Goal: Communication & Community: Share content

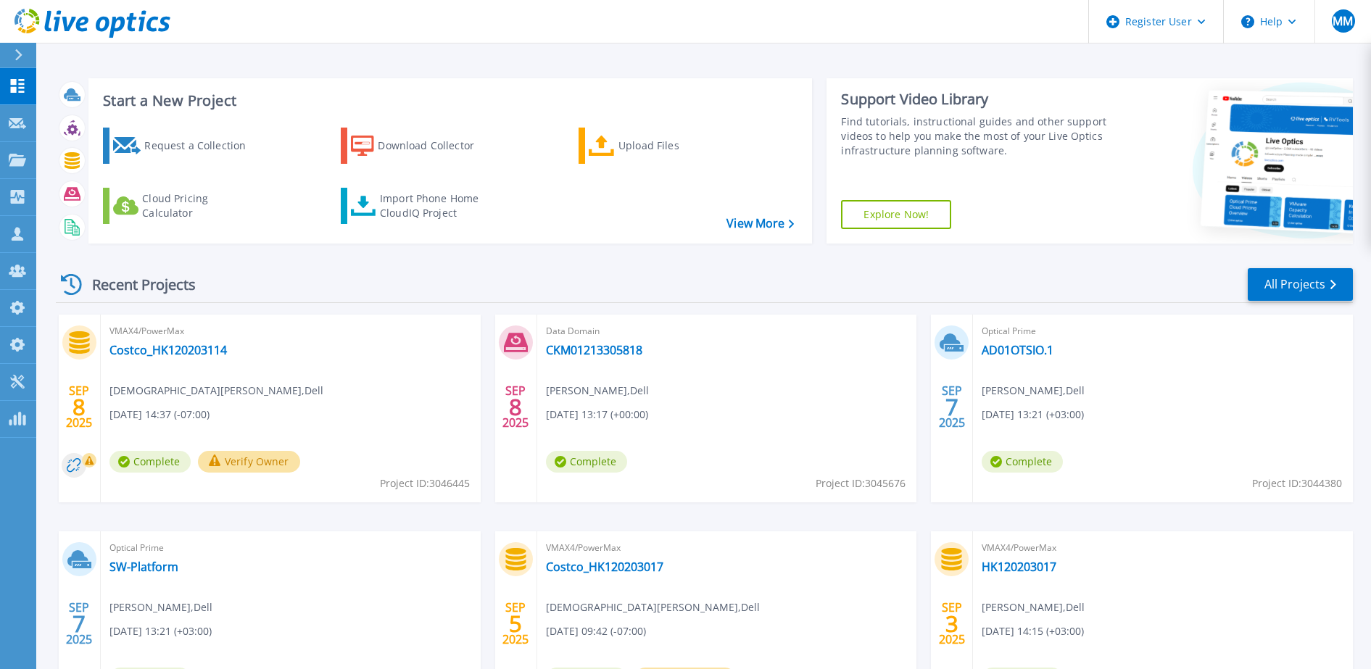
click at [22, 56] on icon at bounding box center [19, 55] width 8 height 12
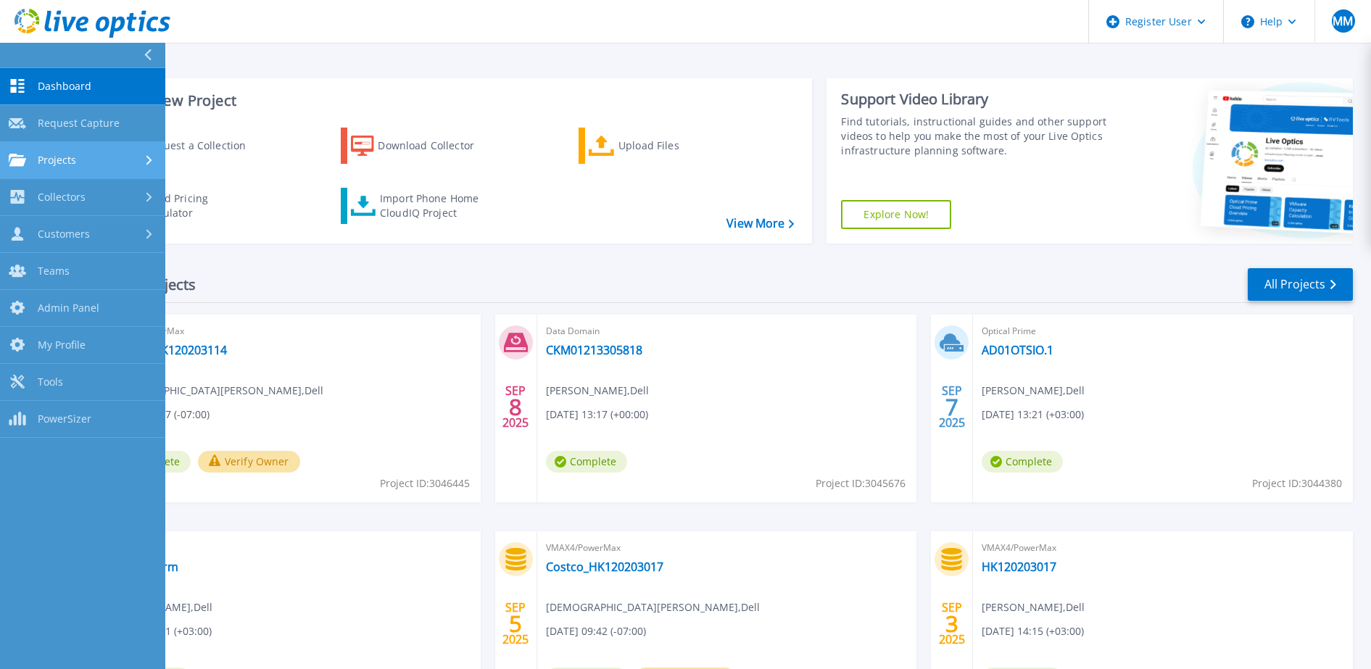
click at [81, 152] on link "Projects Projects" at bounding box center [82, 160] width 165 height 37
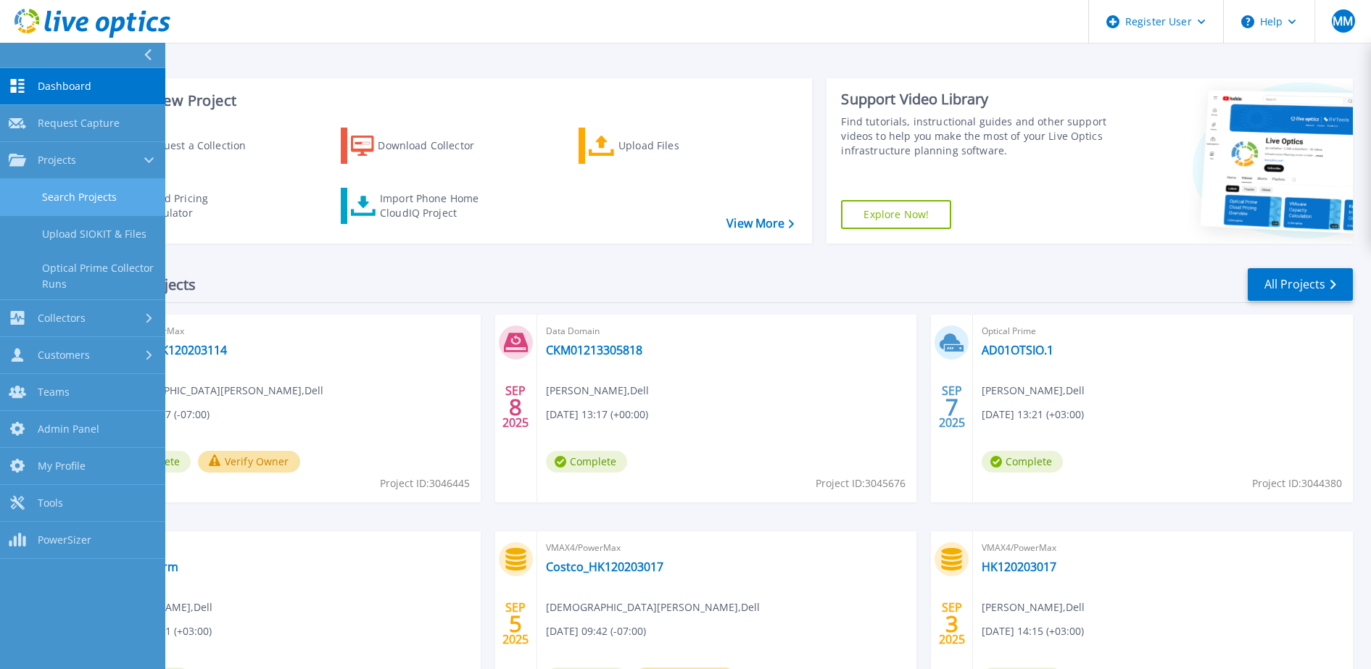
click at [109, 195] on link "Search Projects" at bounding box center [82, 197] width 165 height 37
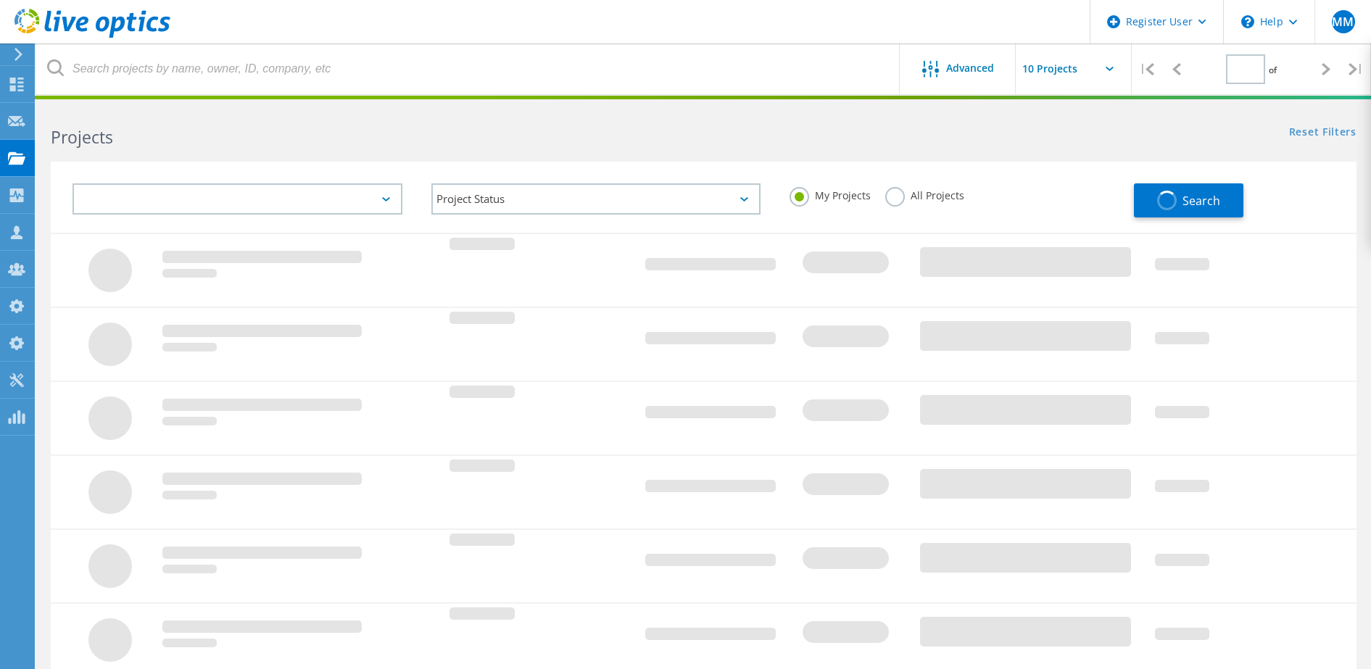
type input "1"
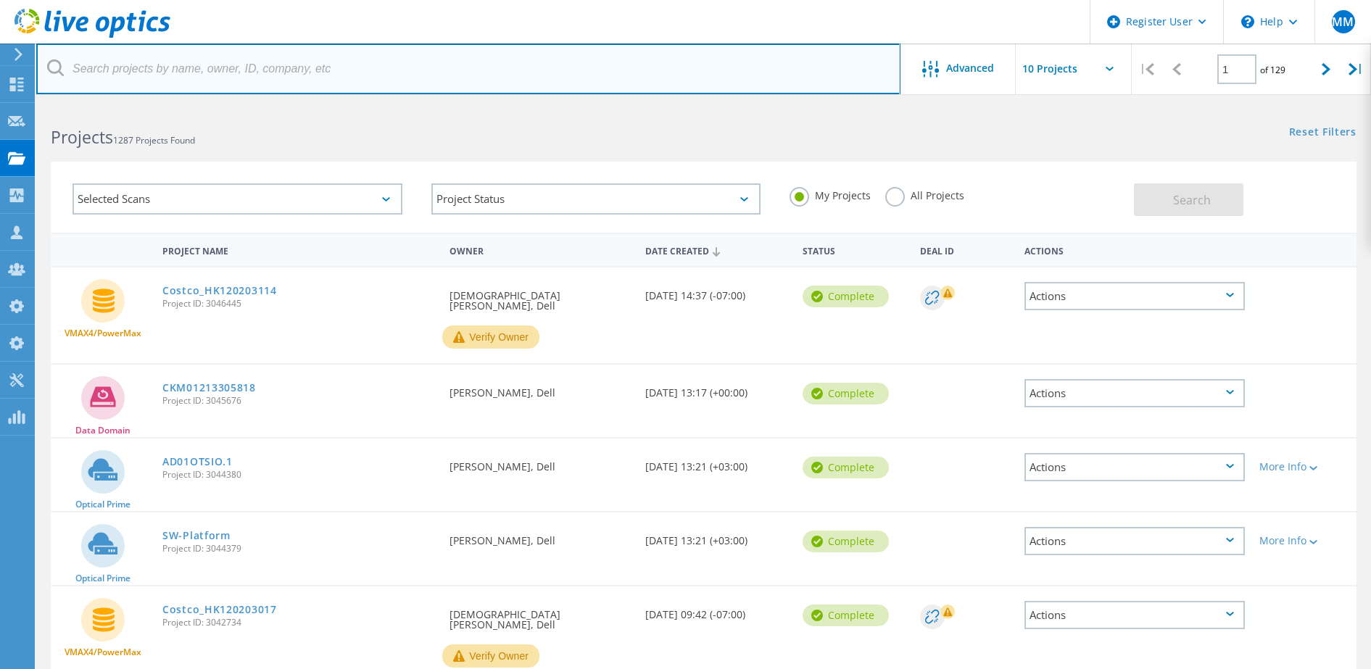
click at [535, 59] on input "text" at bounding box center [468, 69] width 864 height 51
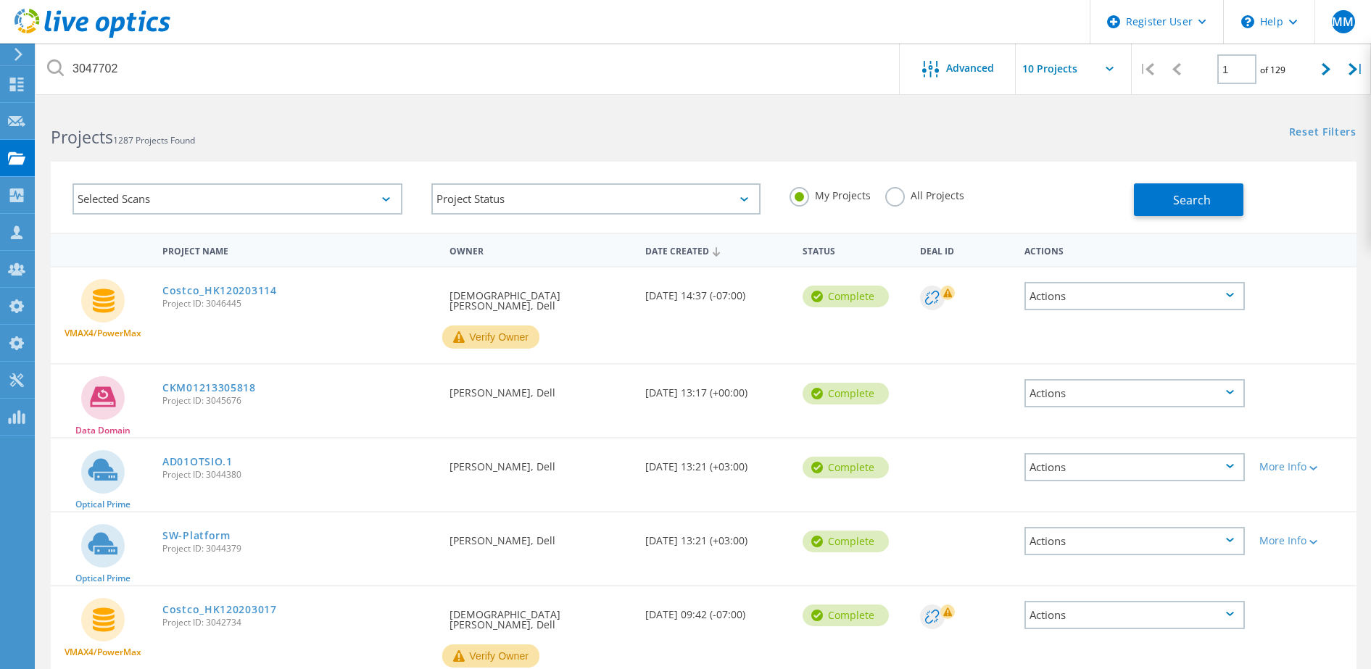
click at [907, 196] on label "All Projects" at bounding box center [924, 194] width 79 height 14
click at [0, 0] on input "All Projects" at bounding box center [0, 0] width 0 height 0
click at [1238, 196] on button "Search" at bounding box center [1189, 199] width 110 height 33
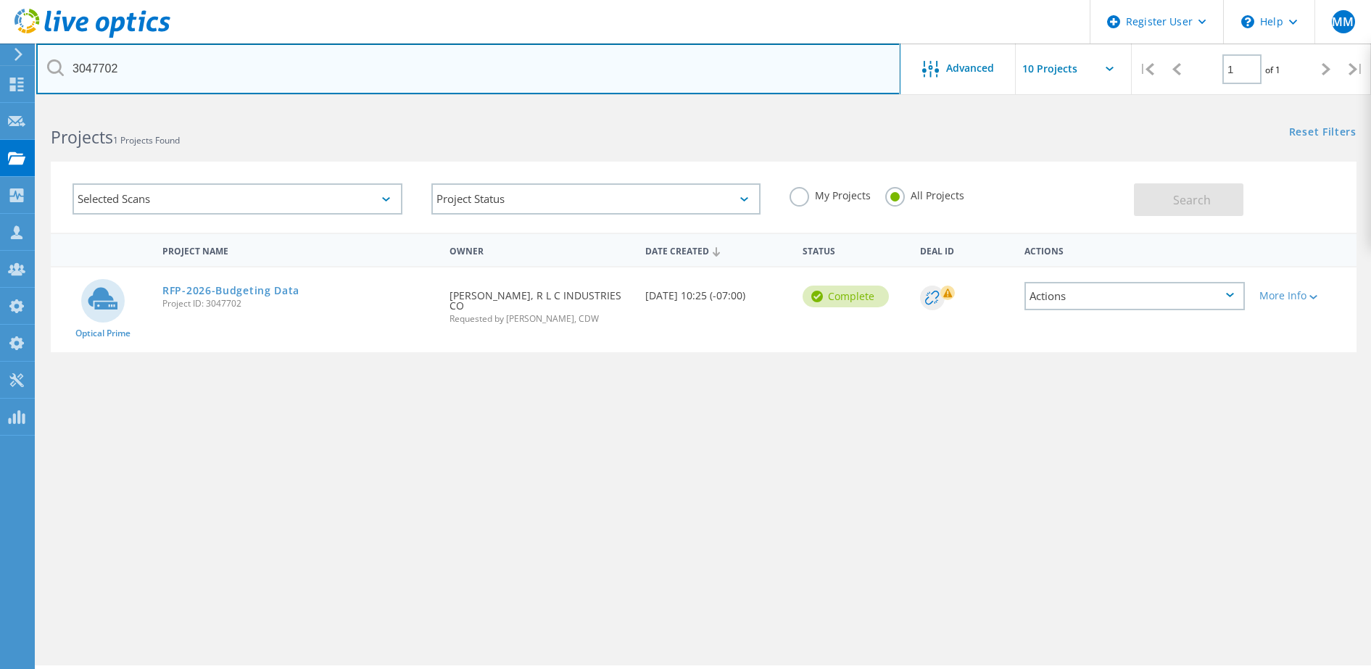
click at [162, 73] on input "3047702" at bounding box center [468, 69] width 864 height 51
paste input "rudyg@stedwards.edu"
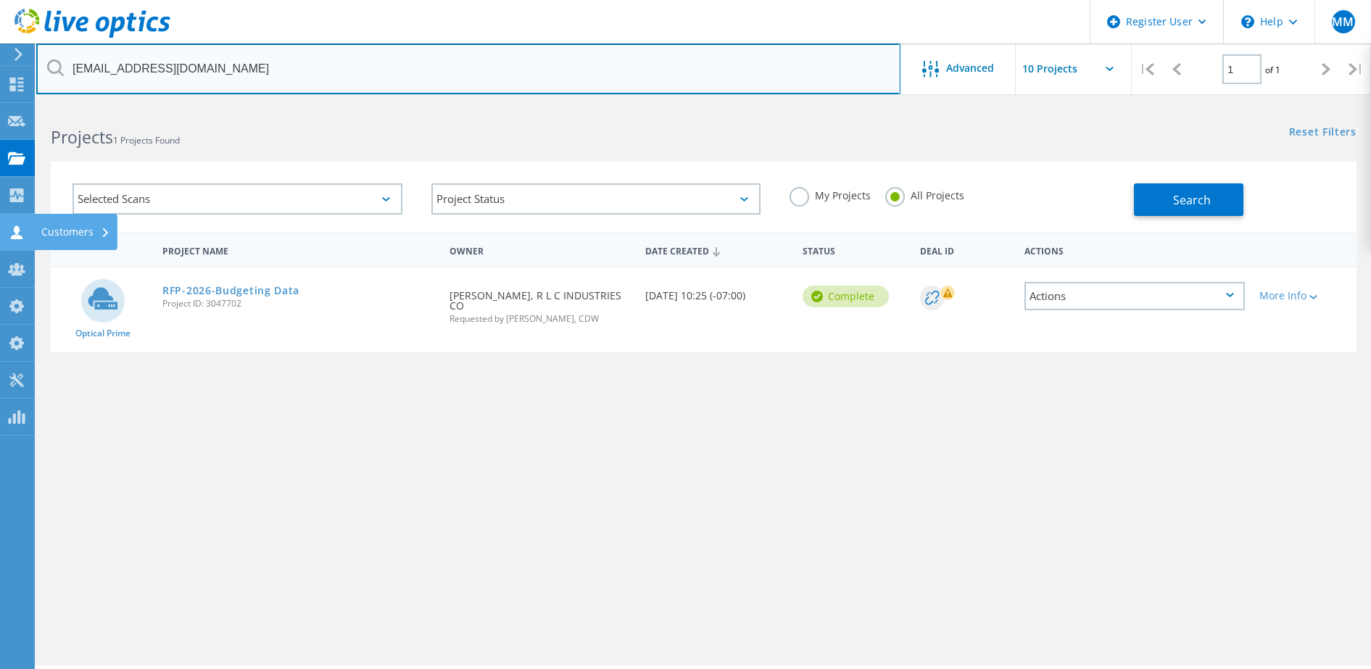
type input "rudyg@stedwards.edu"
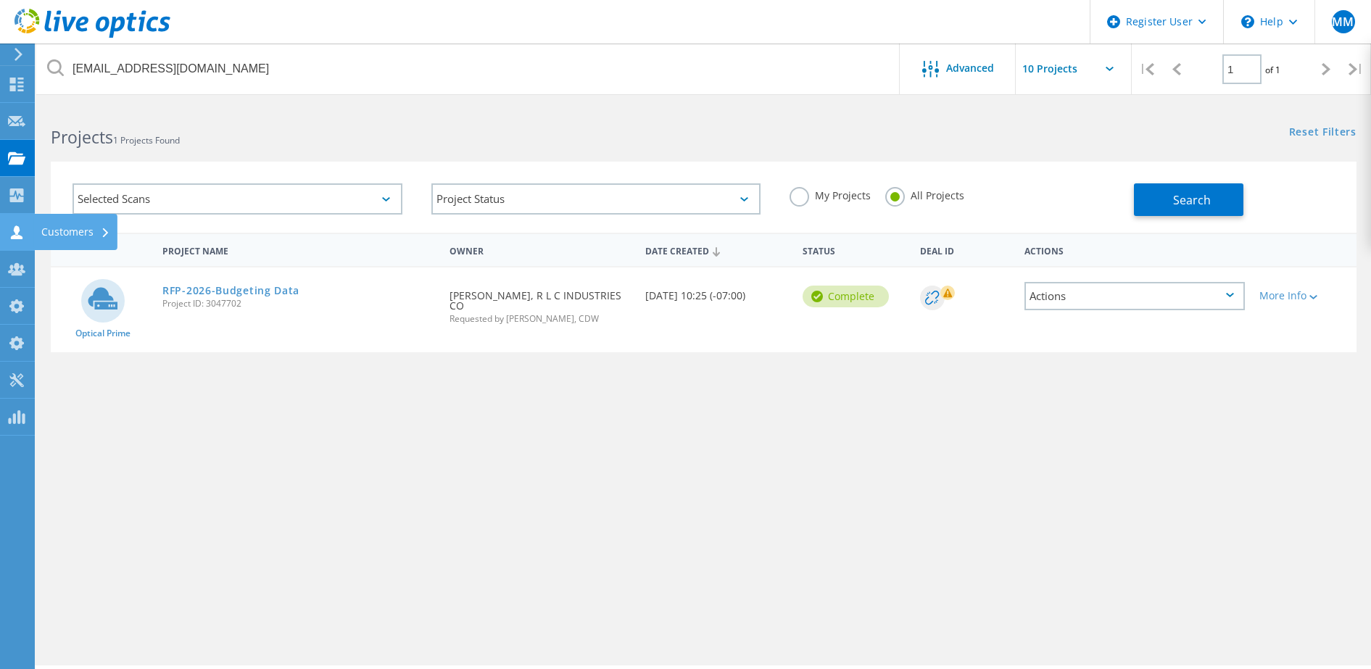
click at [15, 227] on use at bounding box center [17, 233] width 12 height 14
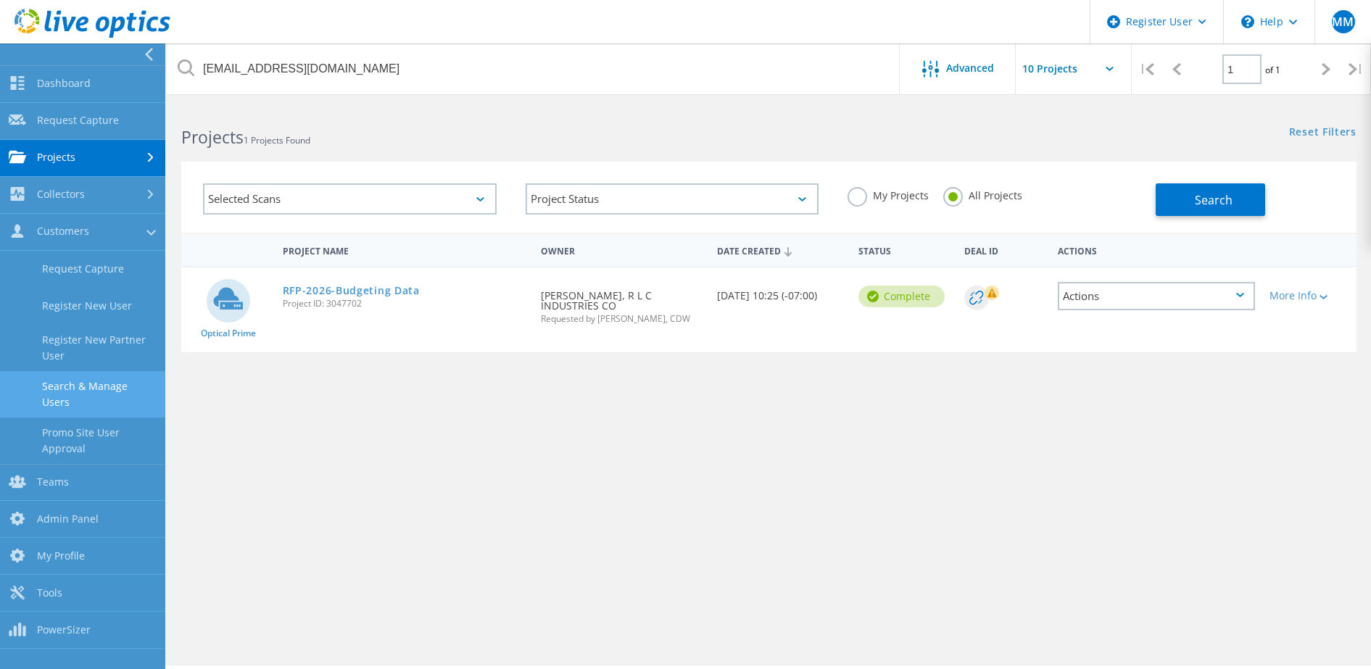
click at [126, 389] on link "Search & Manage Users" at bounding box center [82, 394] width 165 height 46
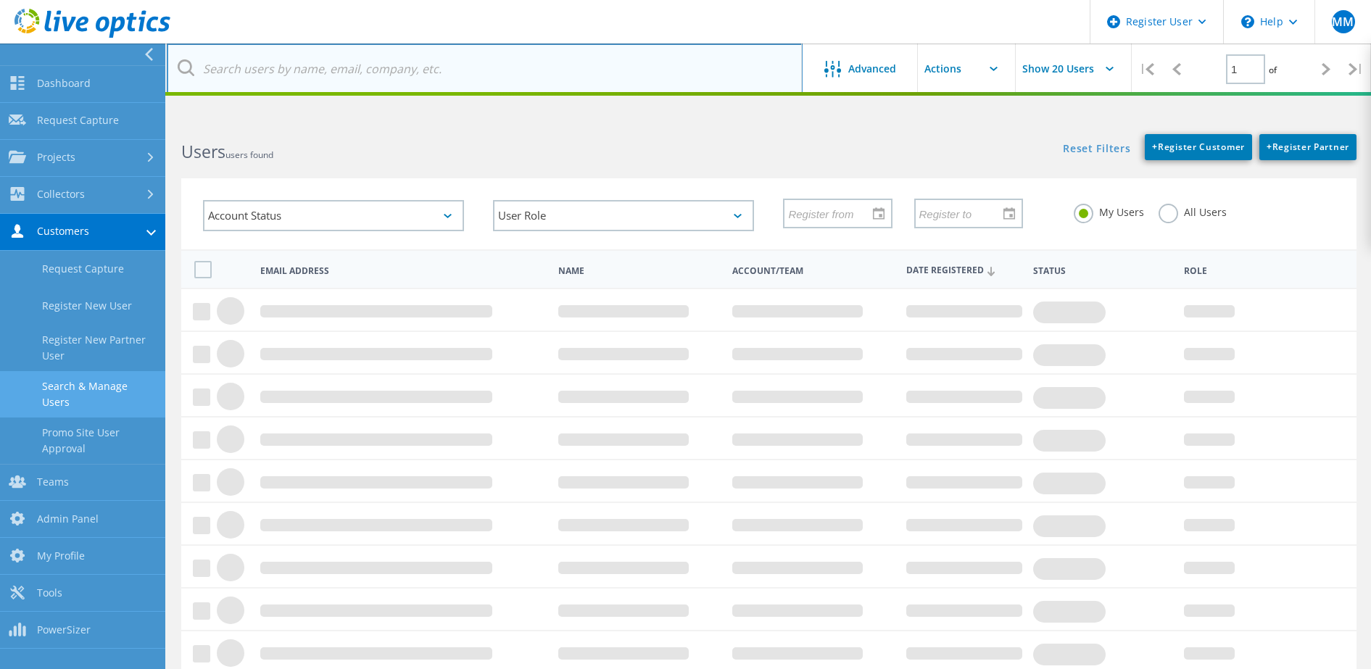
click at [338, 74] on input "text" at bounding box center [485, 69] width 636 height 51
paste input "rudyg@stedwards.edu"
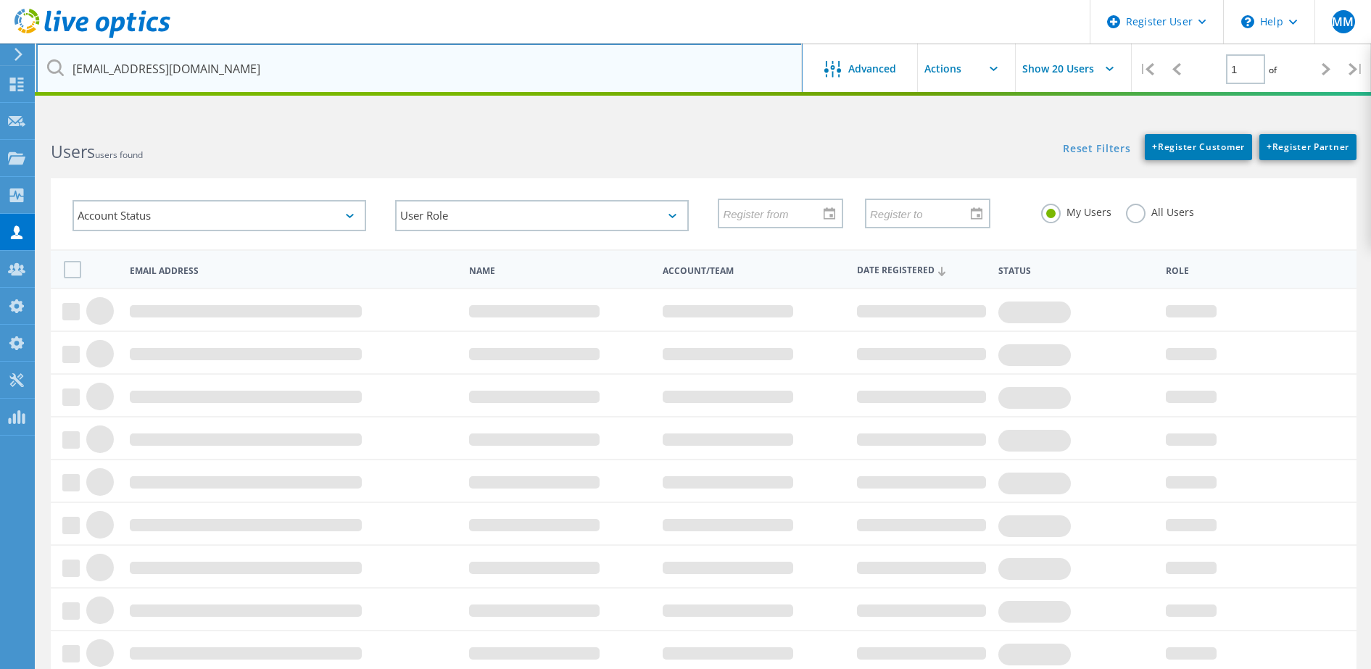
type input "rudyg@stedwards.edu"
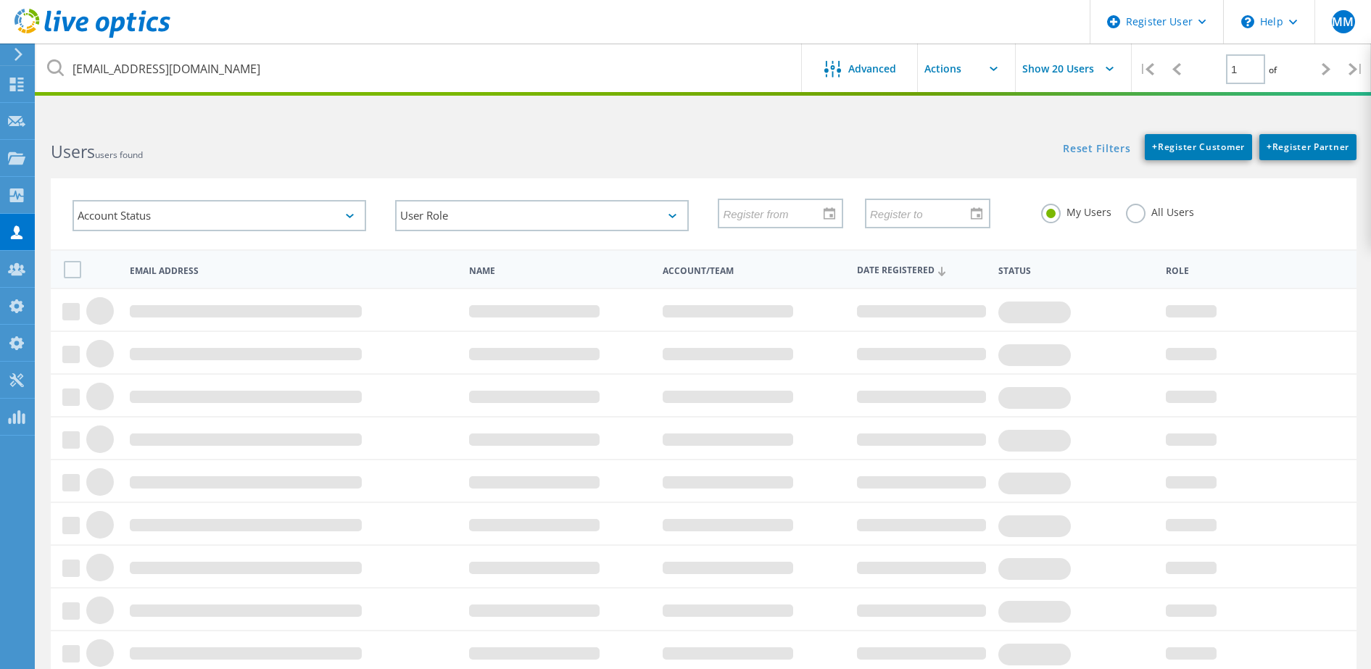
click at [1133, 211] on label "All Users" at bounding box center [1160, 211] width 68 height 14
click at [0, 0] on input "All Users" at bounding box center [0, 0] width 0 height 0
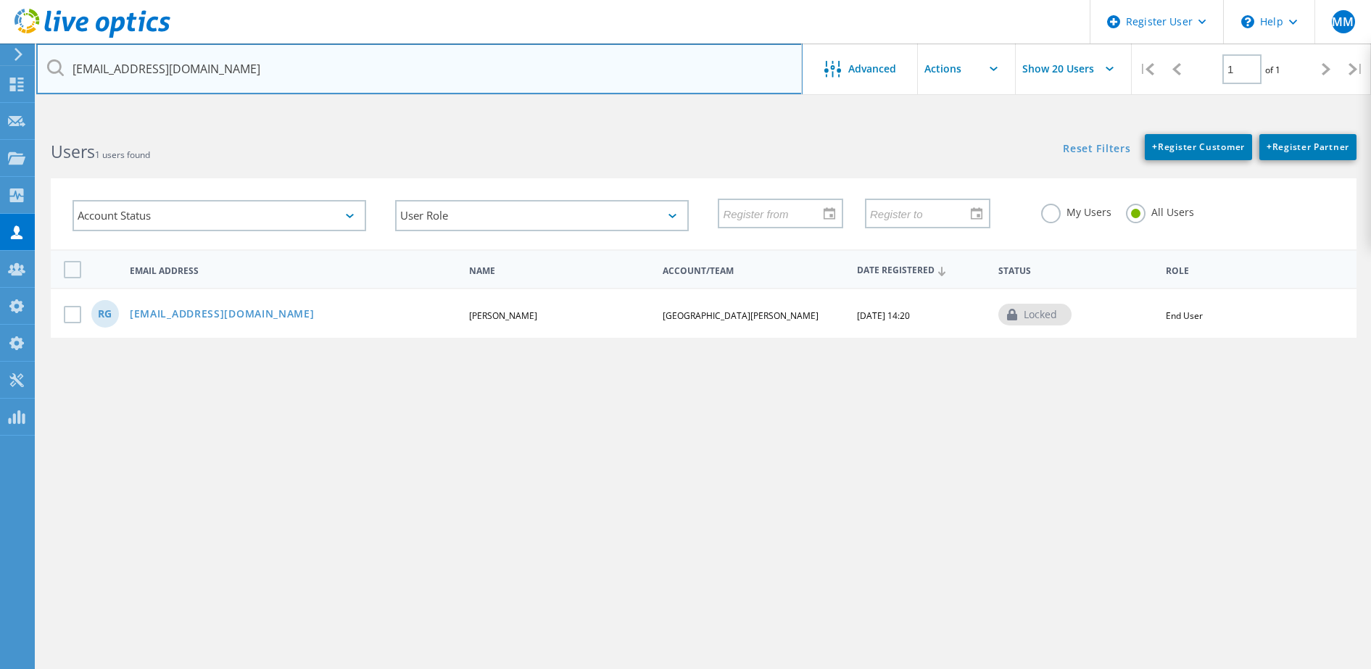
click at [284, 70] on input "rudyg@stedwards.edu" at bounding box center [419, 69] width 767 height 51
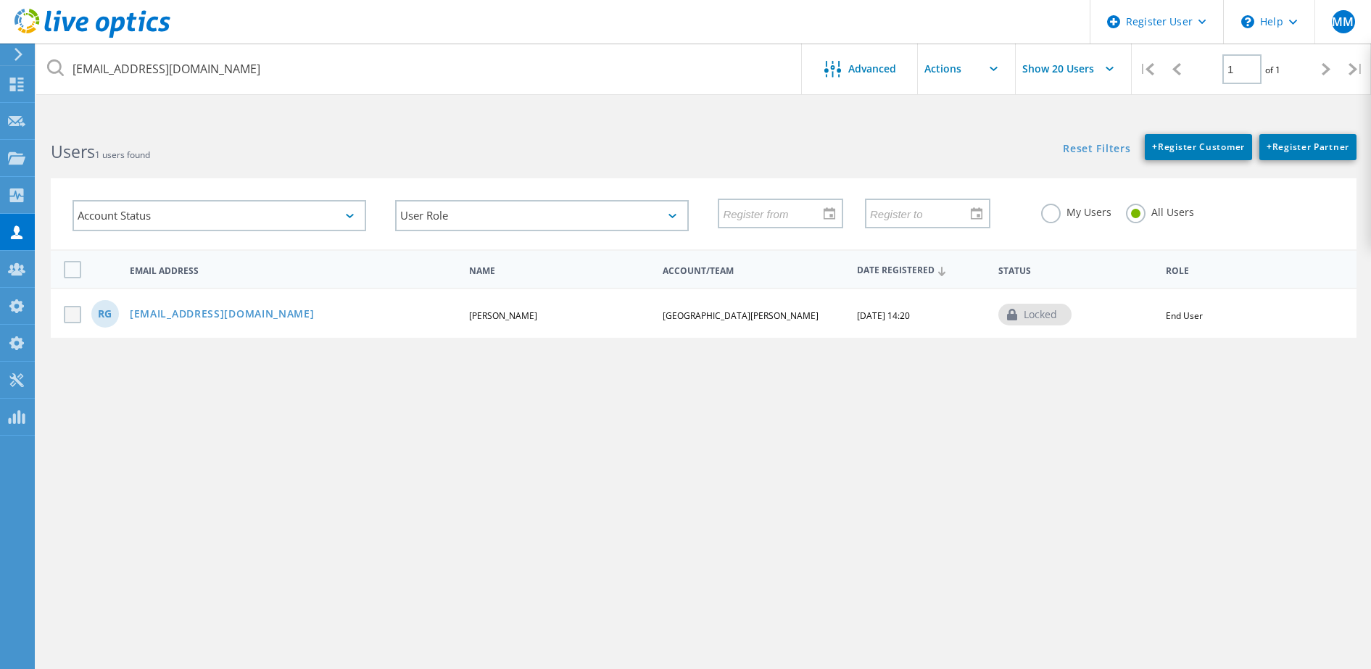
click at [70, 313] on label at bounding box center [75, 314] width 23 height 17
click at [0, 0] on input "checkbox" at bounding box center [0, 0] width 0 height 0
click at [982, 71] on input "text" at bounding box center [990, 69] width 145 height 51
click at [967, 158] on div "Disable Account" at bounding box center [990, 155] width 131 height 14
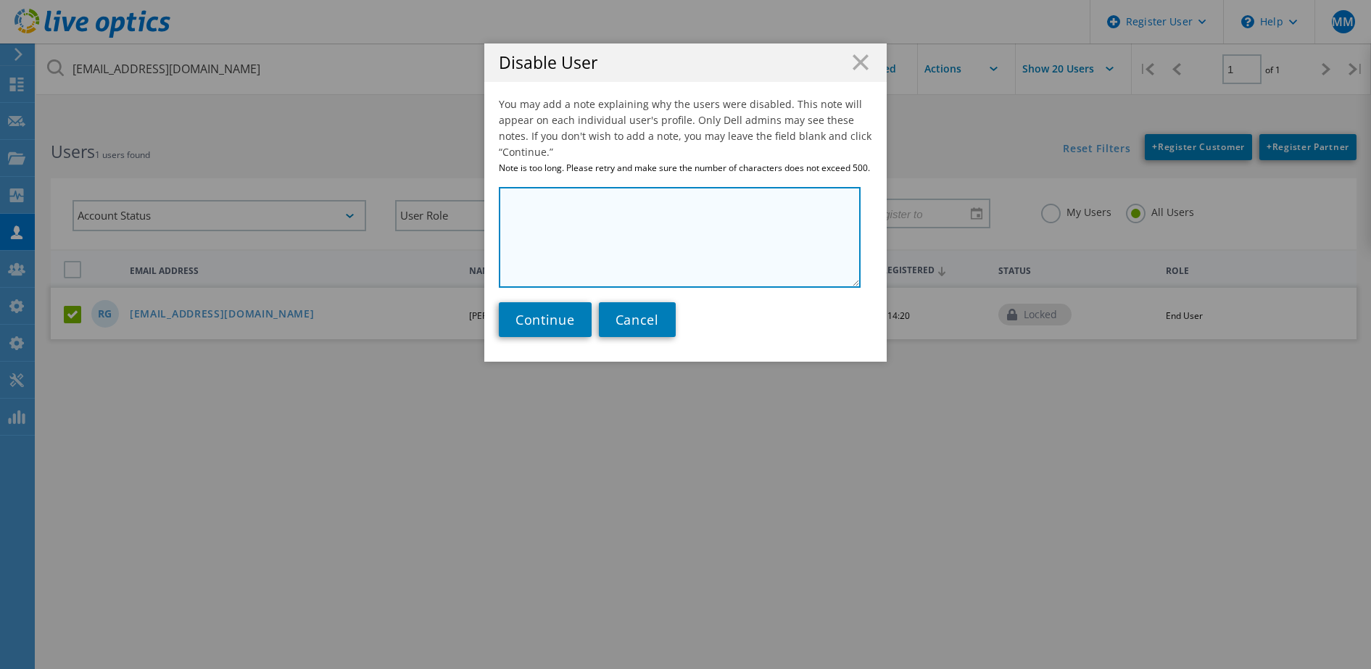
click at [603, 223] on textarea at bounding box center [680, 237] width 362 height 101
type textarea "t"
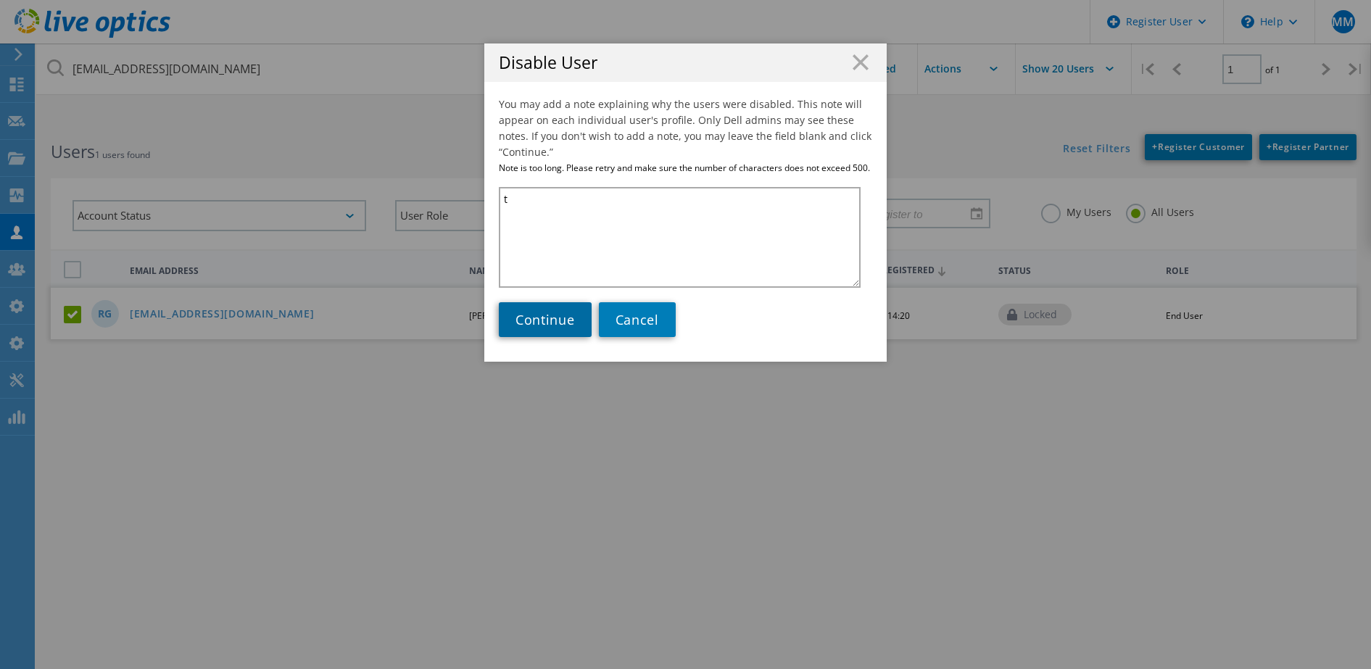
click at [565, 316] on span "Continue" at bounding box center [545, 319] width 59 height 17
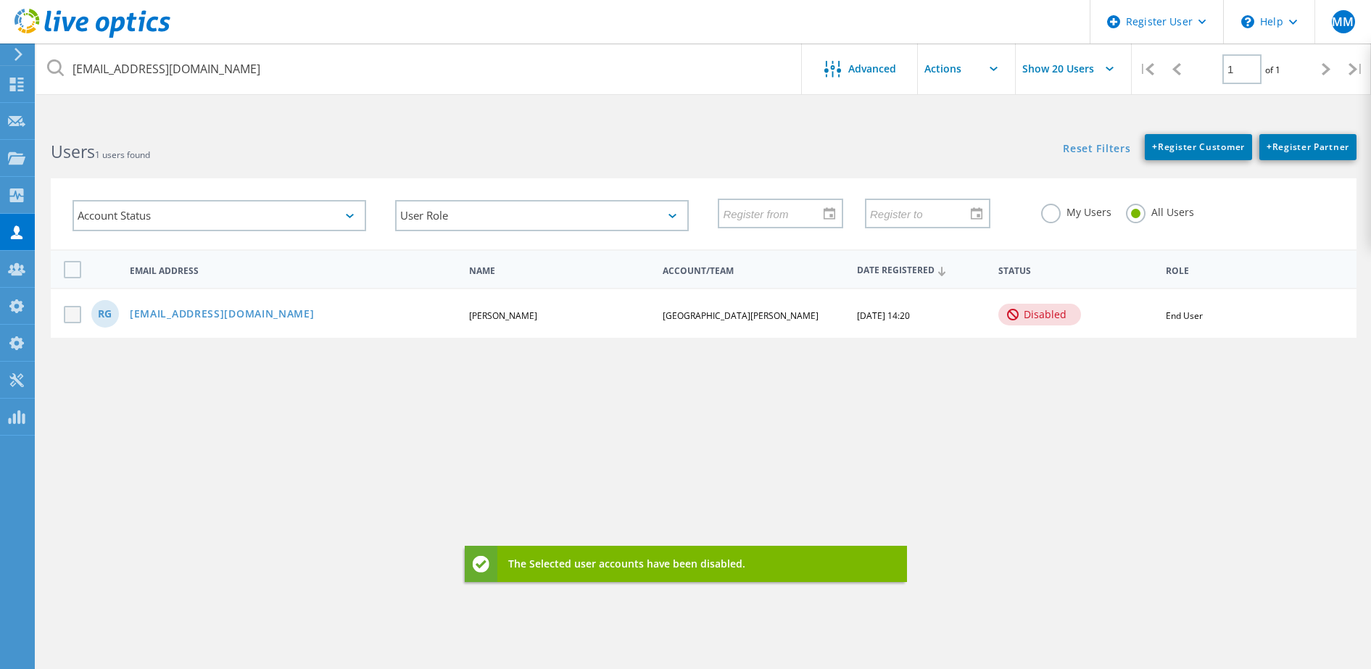
click at [67, 307] on label at bounding box center [75, 314] width 23 height 17
click at [0, 0] on input "checkbox" at bounding box center [0, 0] width 0 height 0
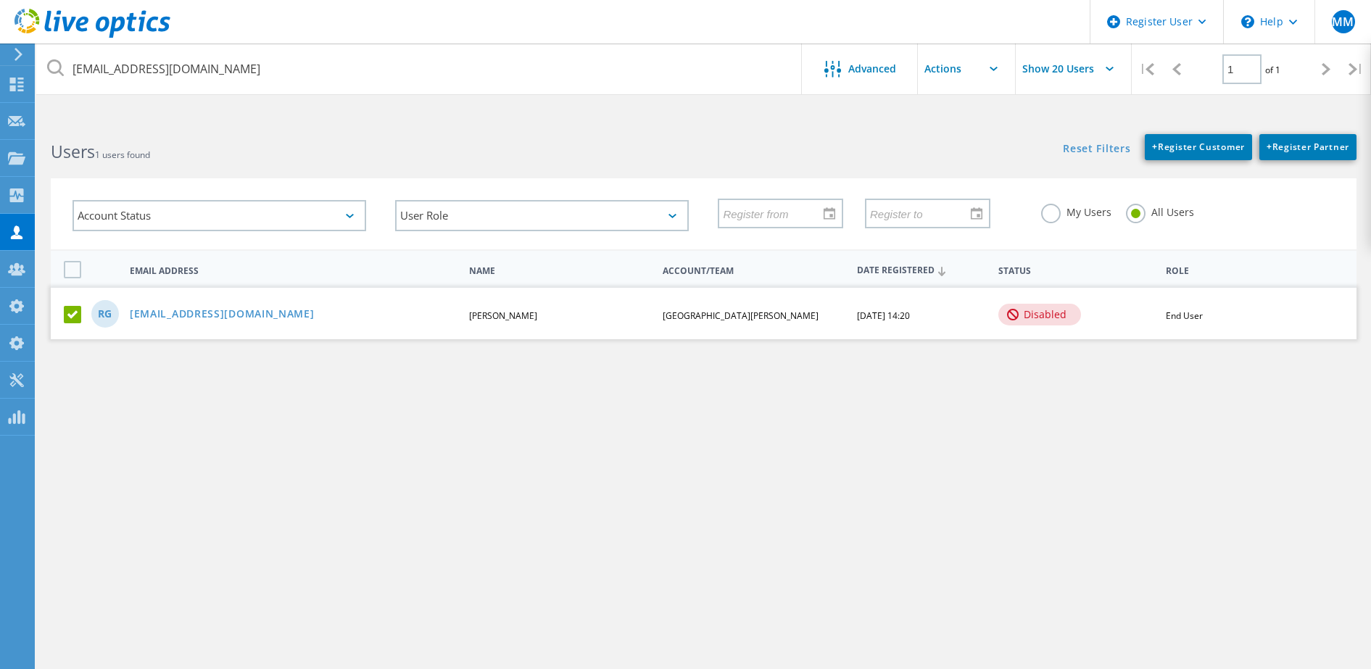
click at [978, 67] on input "text" at bounding box center [990, 69] width 145 height 51
click at [955, 141] on div "Enable Account" at bounding box center [991, 131] width 144 height 24
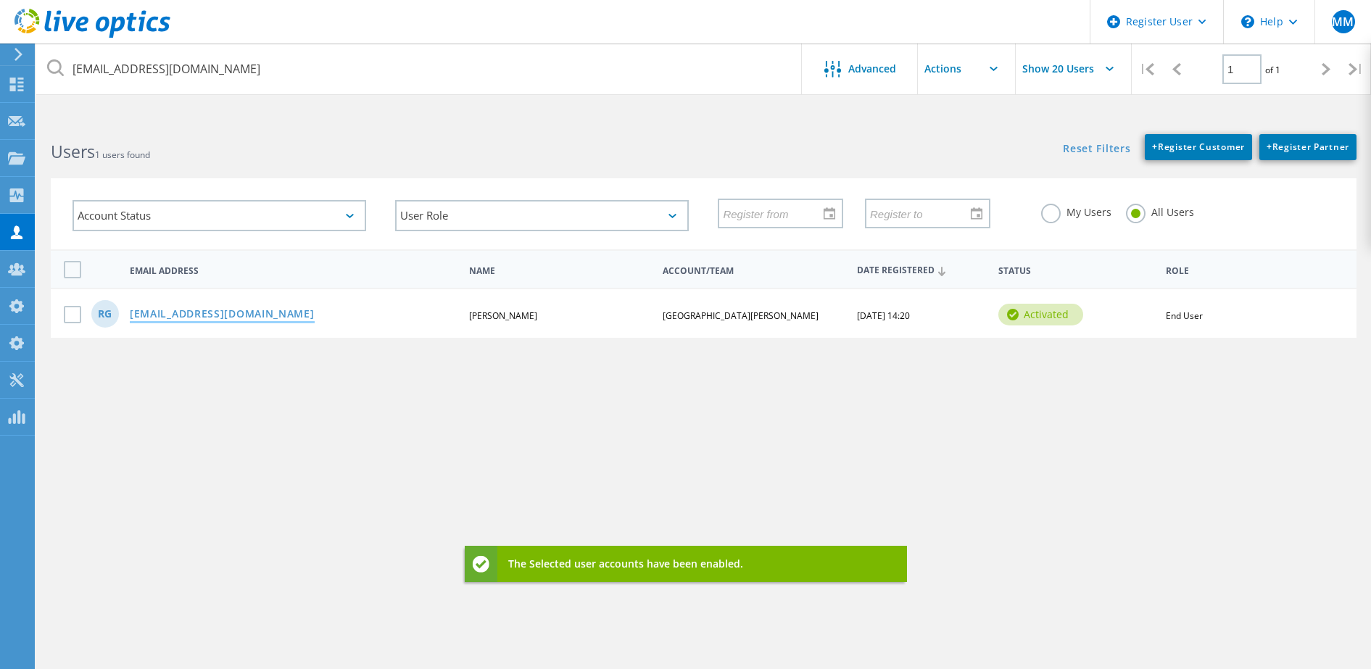
click at [227, 312] on link "rudyg@stedwards.edu" at bounding box center [222, 315] width 185 height 12
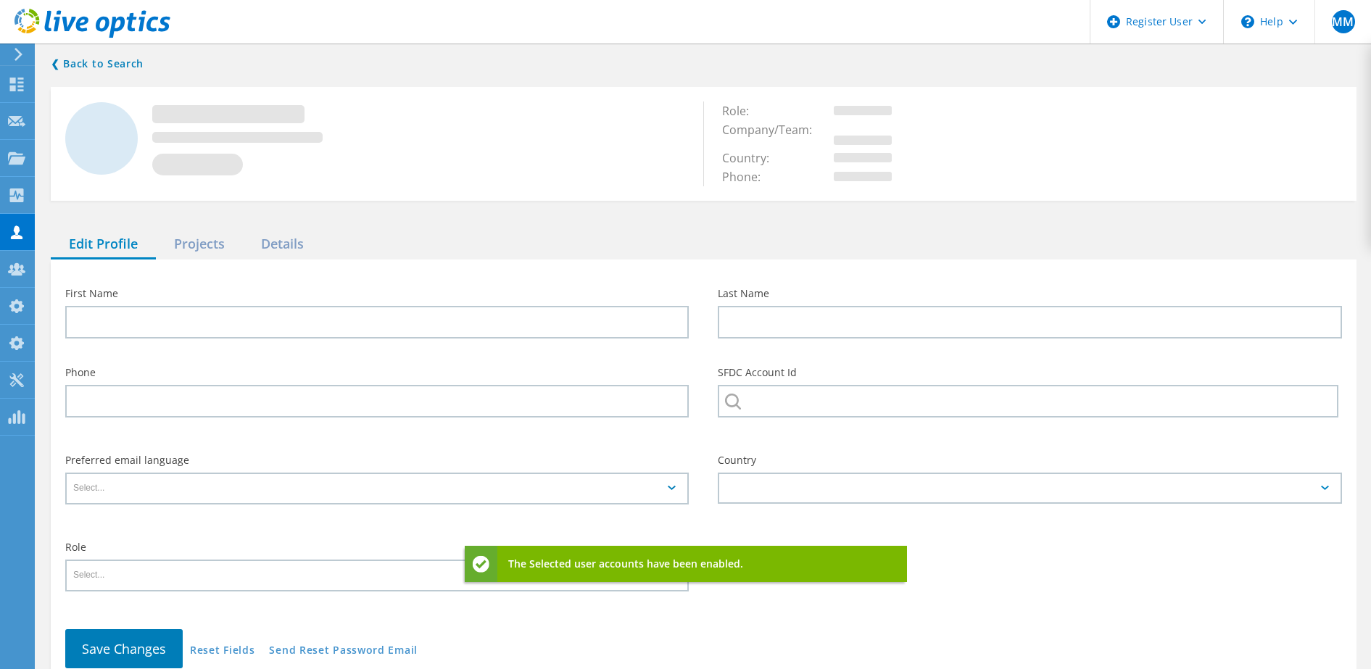
type input "Rudy"
type input "Gamez"
type input "SAINT EDWARDS UNIVERSITY"
type input "English"
type input "End User"
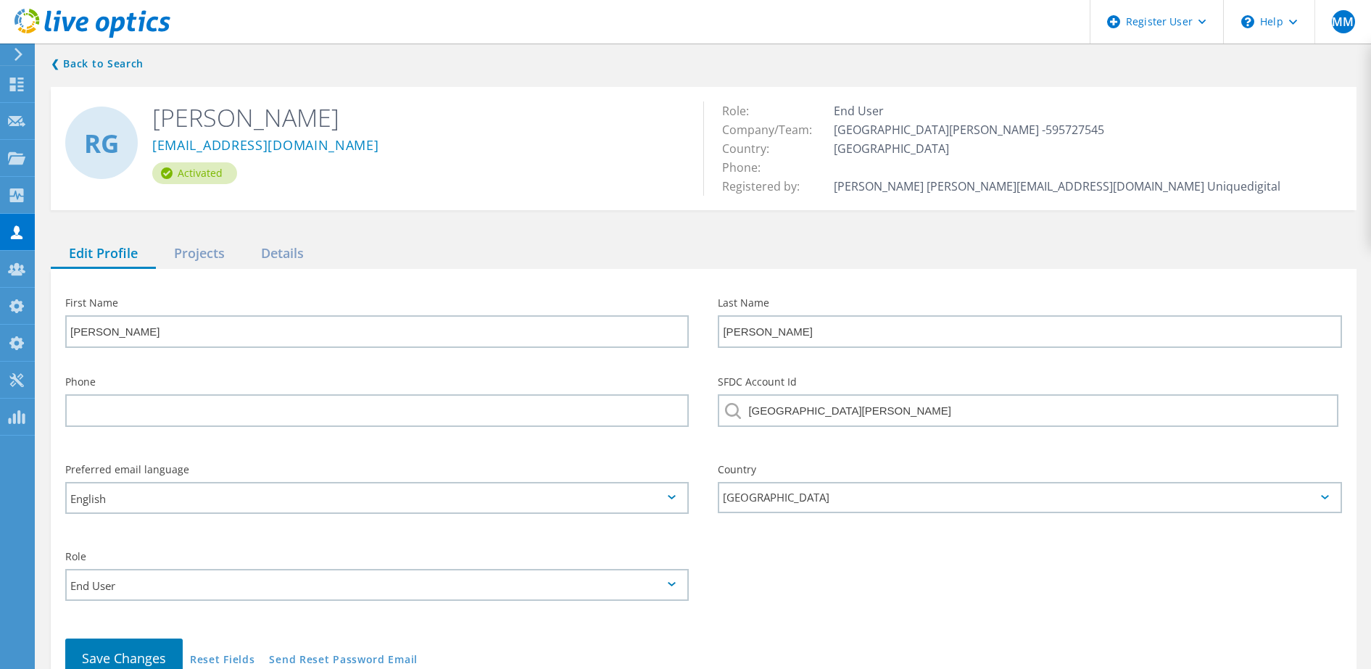
click at [1026, 281] on div "First Name Rudy Last Name Gamez Phone SFDC Account Id SAINT EDWARDS UNIVERSITY …" at bounding box center [704, 488] width 1306 height 438
click at [194, 257] on div "Projects" at bounding box center [199, 254] width 87 height 30
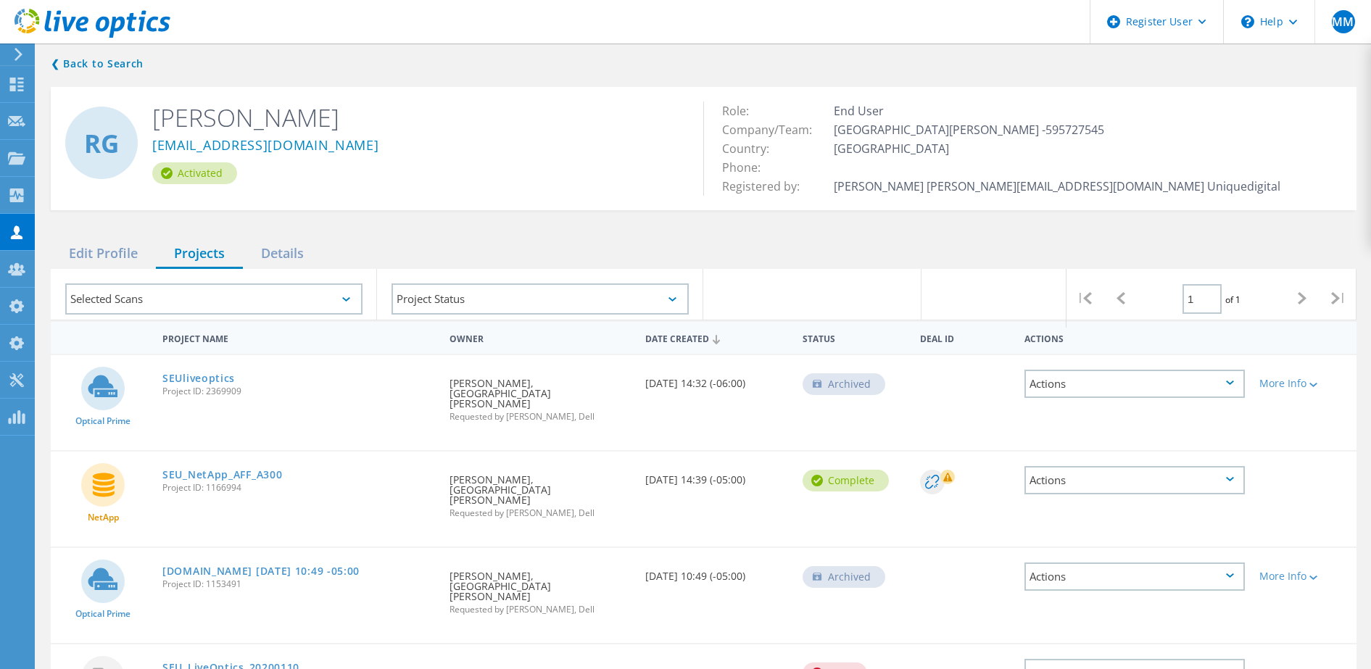
click at [1026, 107] on td "End User" at bounding box center [1057, 111] width 454 height 19
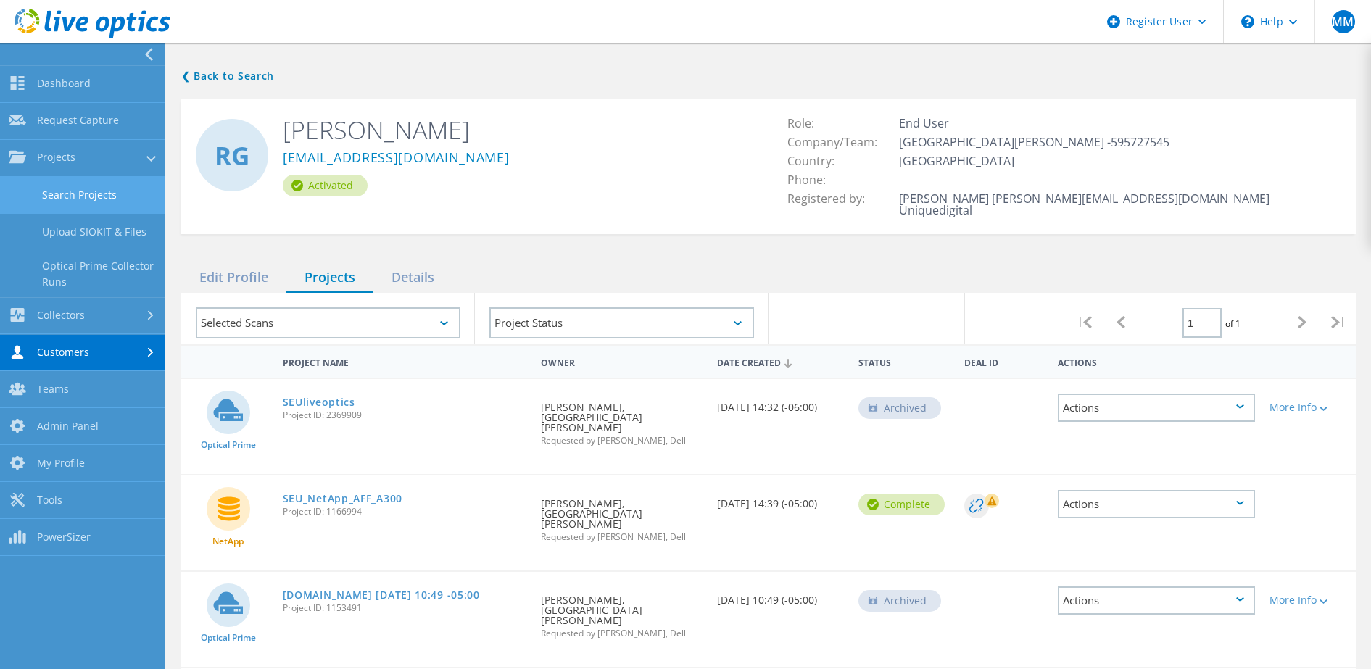
click at [62, 207] on link "Search Projects" at bounding box center [82, 195] width 165 height 37
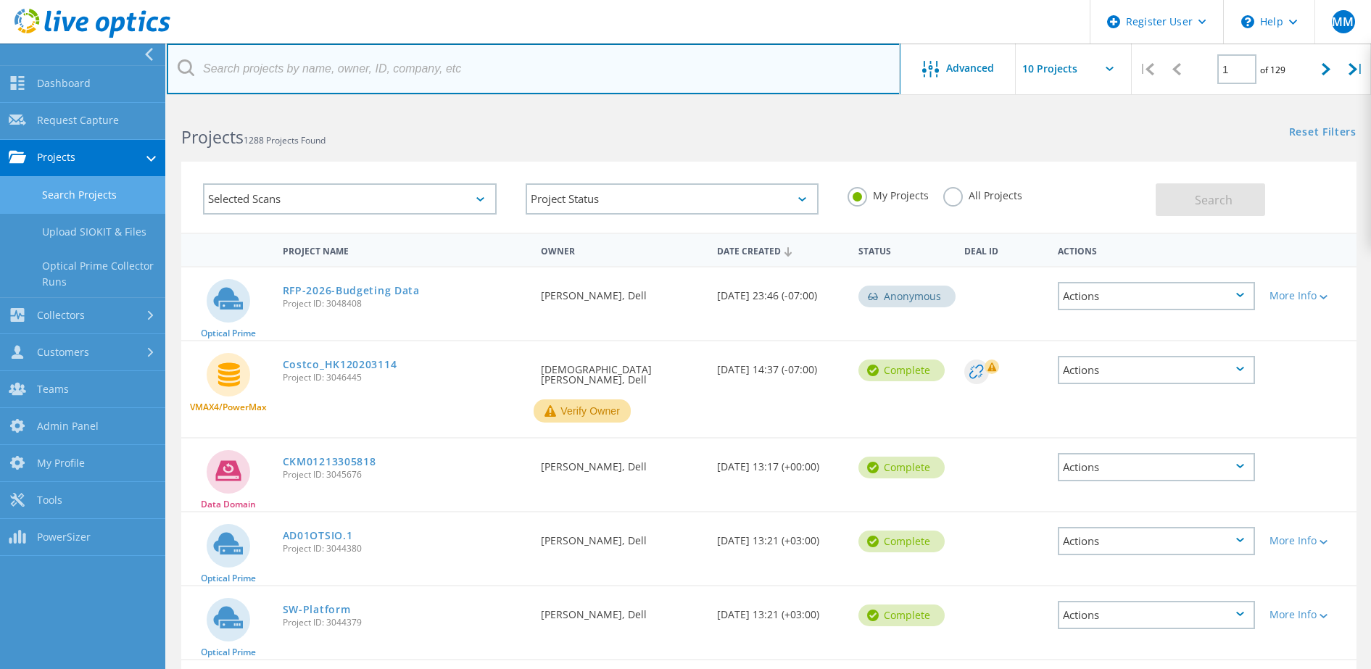
click at [332, 80] on input "text" at bounding box center [534, 69] width 734 height 51
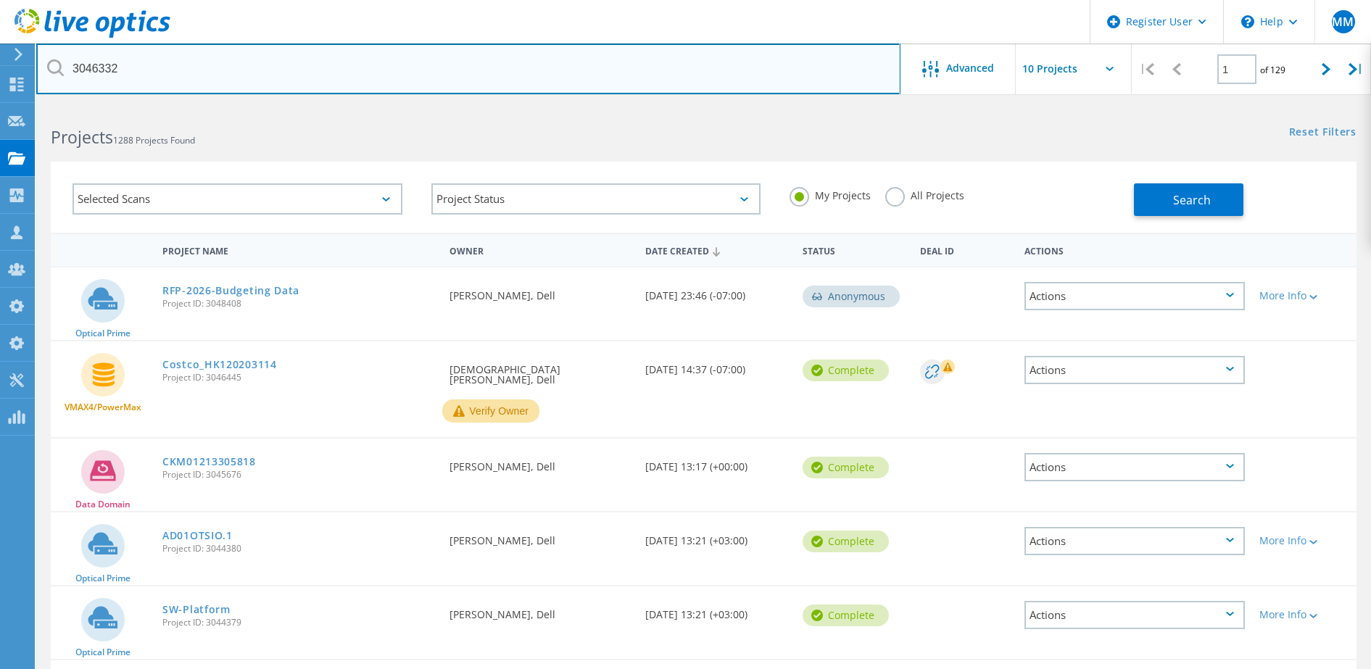
type input "3046332"
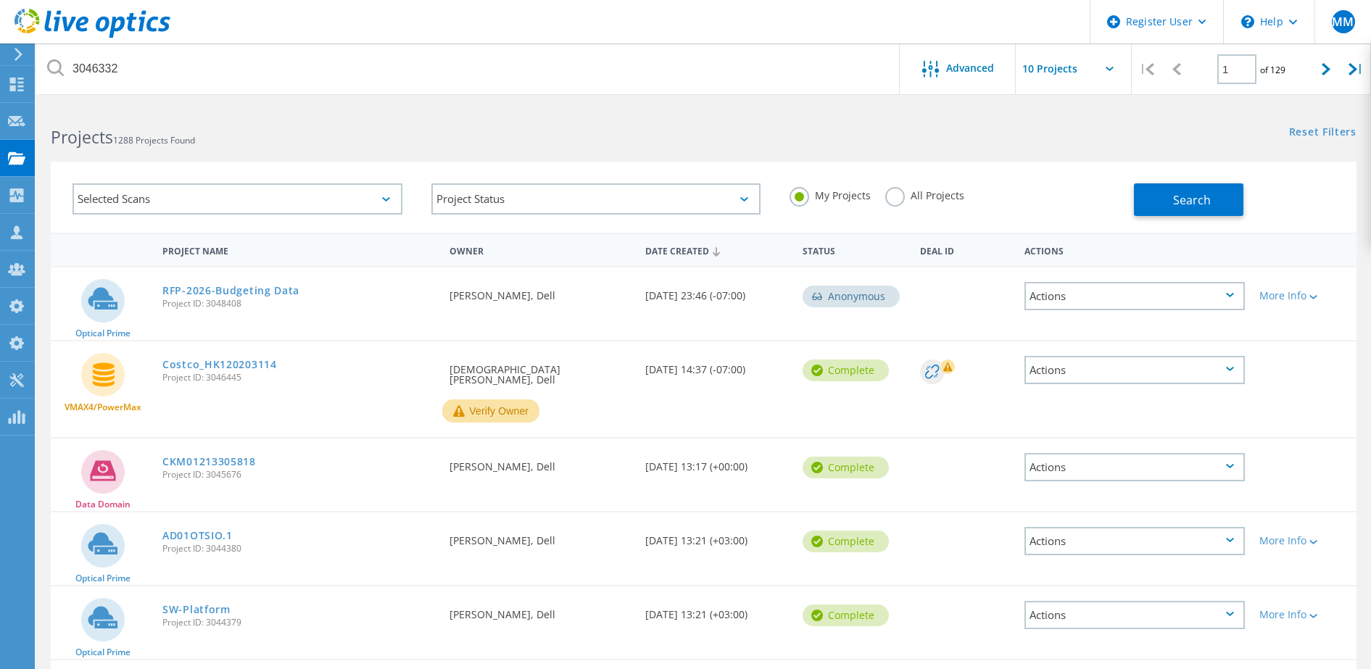
click at [901, 185] on div "My Projects All Projects" at bounding box center [954, 196] width 359 height 54
click at [898, 193] on label "All Projects" at bounding box center [924, 194] width 79 height 14
click at [0, 0] on input "All Projects" at bounding box center [0, 0] width 0 height 0
click at [1158, 205] on button "Search" at bounding box center [1189, 199] width 110 height 33
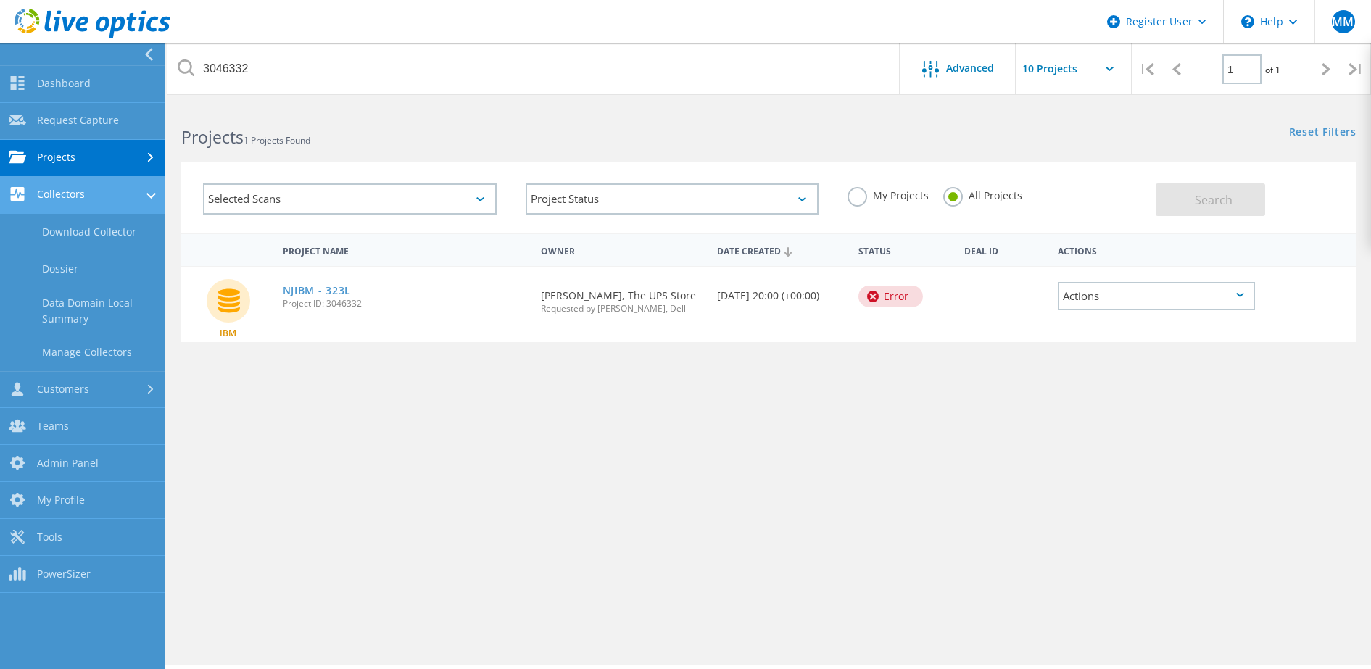
click at [96, 183] on link "Collectors" at bounding box center [82, 195] width 165 height 37
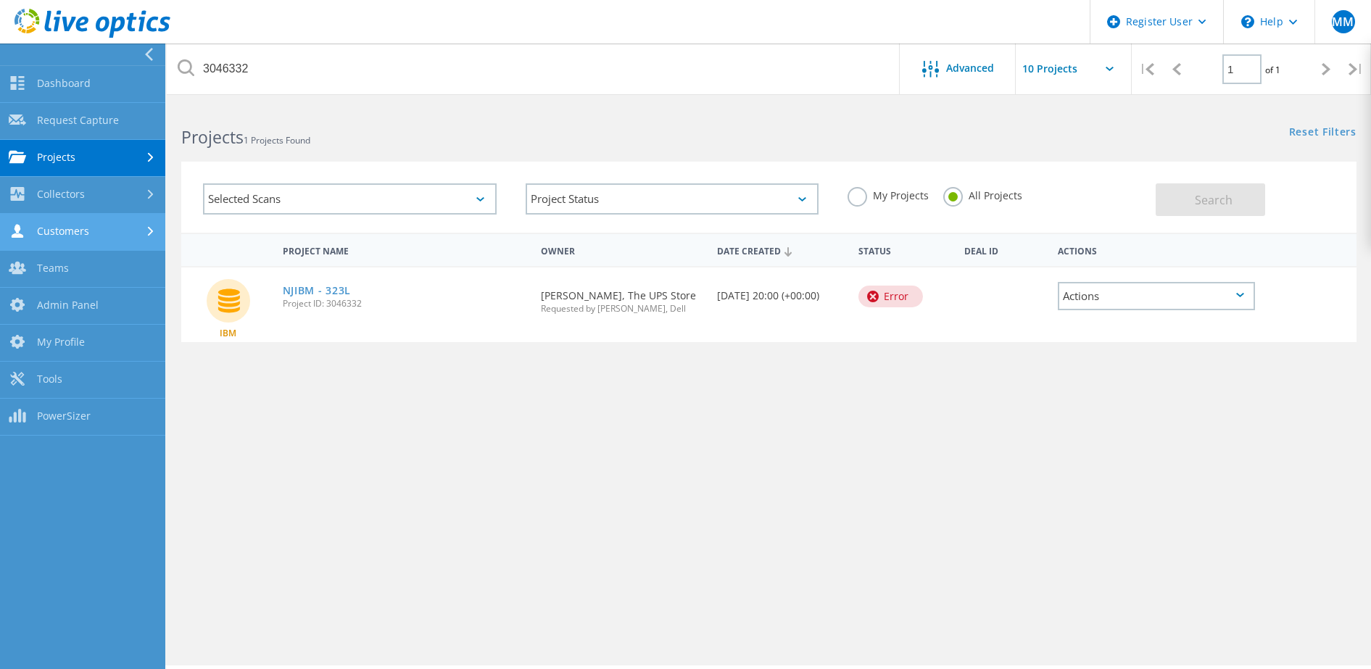
click at [94, 237] on link "Customers" at bounding box center [82, 232] width 165 height 37
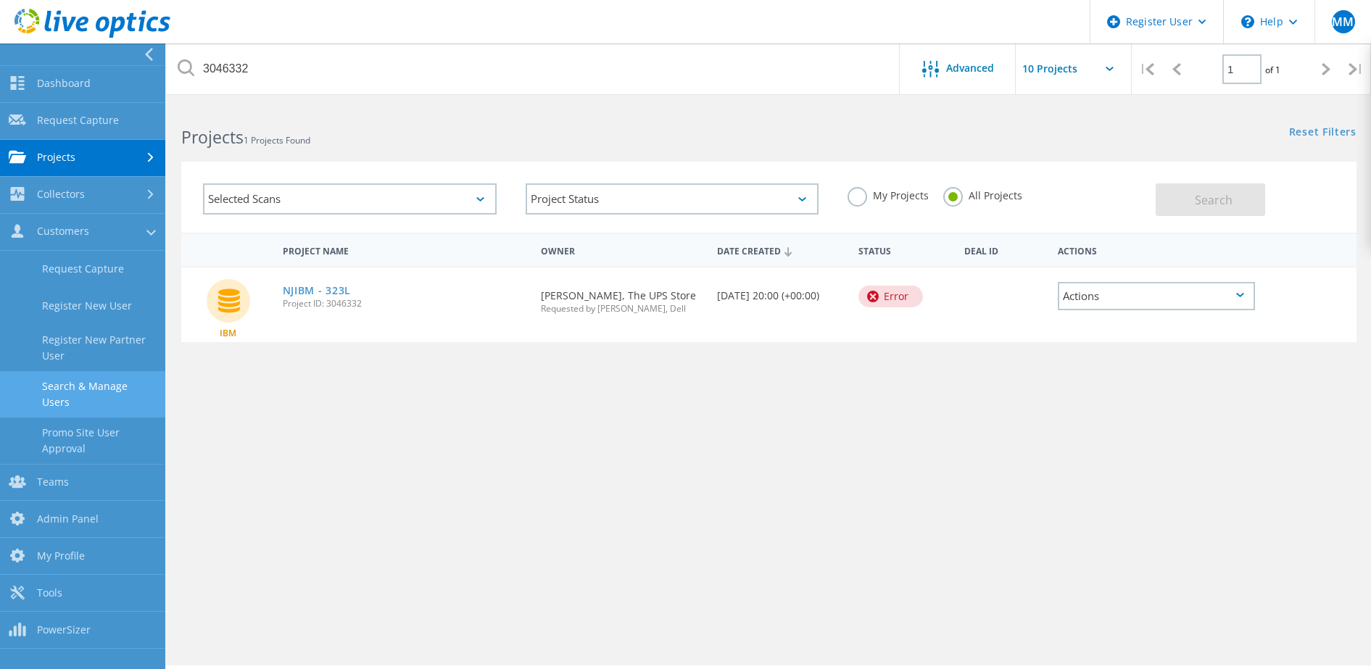
click at [87, 378] on link "Search & Manage Users" at bounding box center [82, 394] width 165 height 46
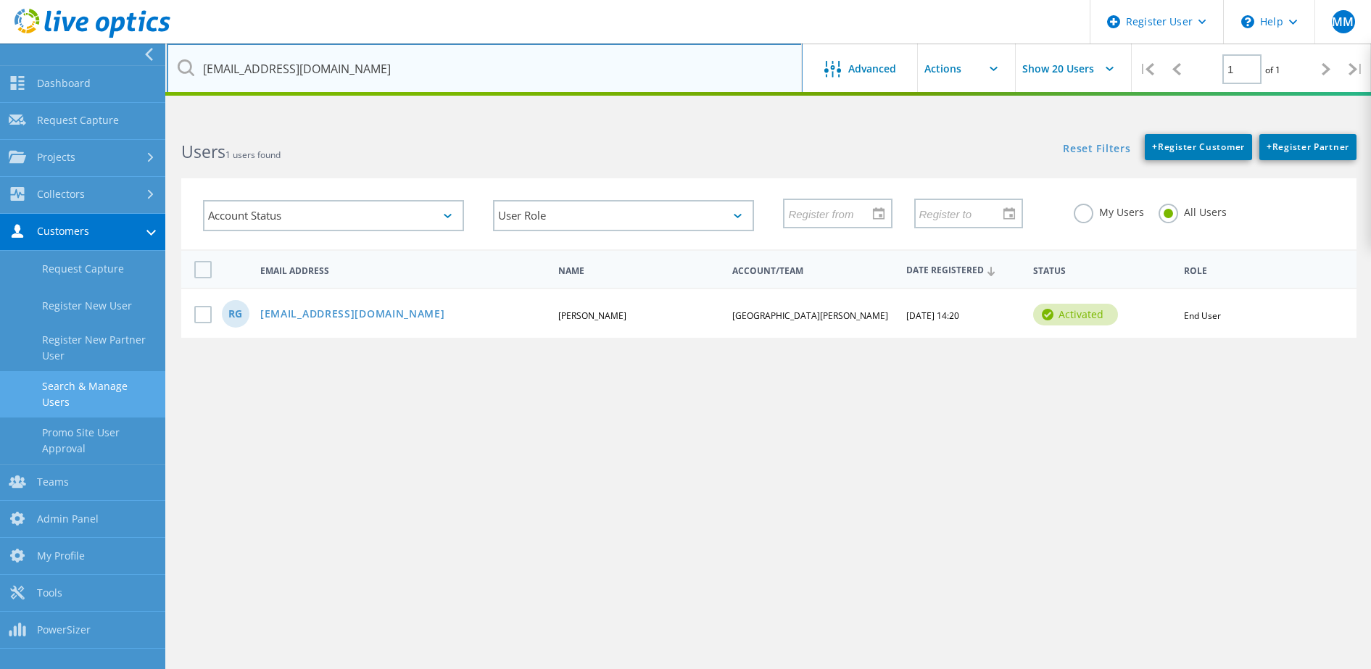
click at [360, 57] on input "rudyg@stedwards.edu" at bounding box center [485, 69] width 636 height 51
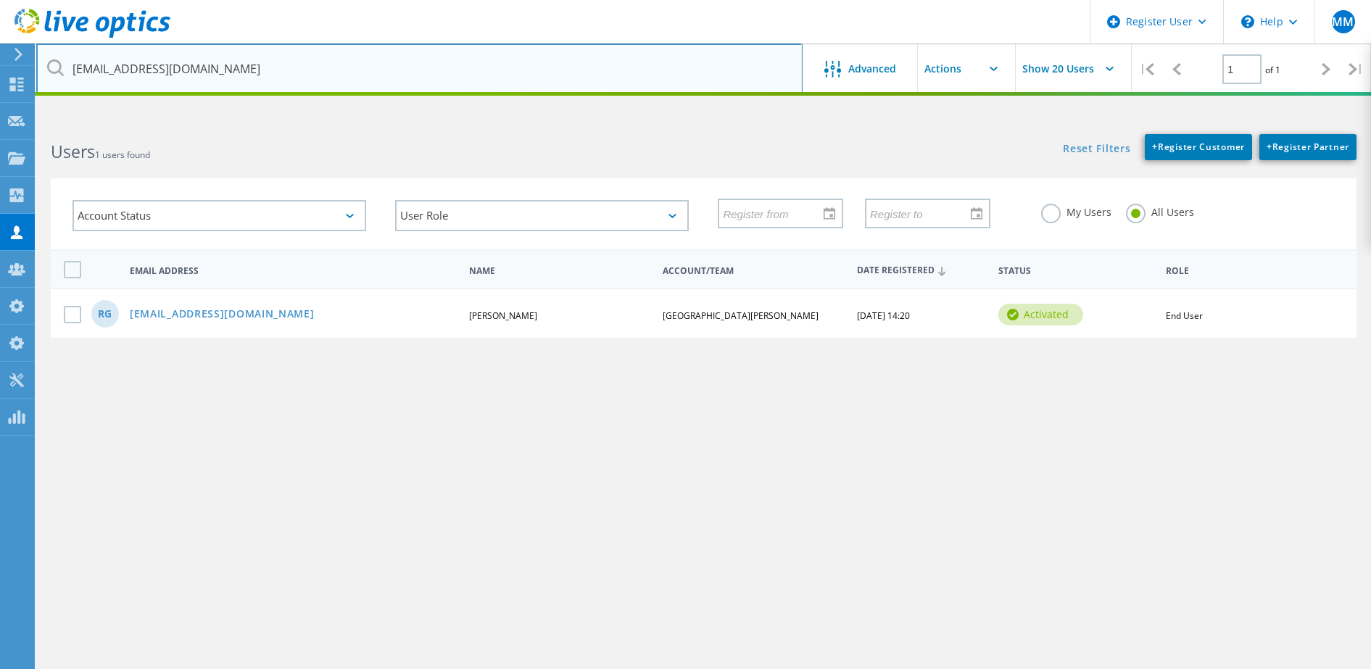
click at [360, 57] on input "rudyg@stedwards.edu" at bounding box center [419, 69] width 767 height 51
paste input "[EMAIL_ADDRESS][DOMAIN_NAME]"
type input "[EMAIL_ADDRESS][DOMAIN_NAME]"
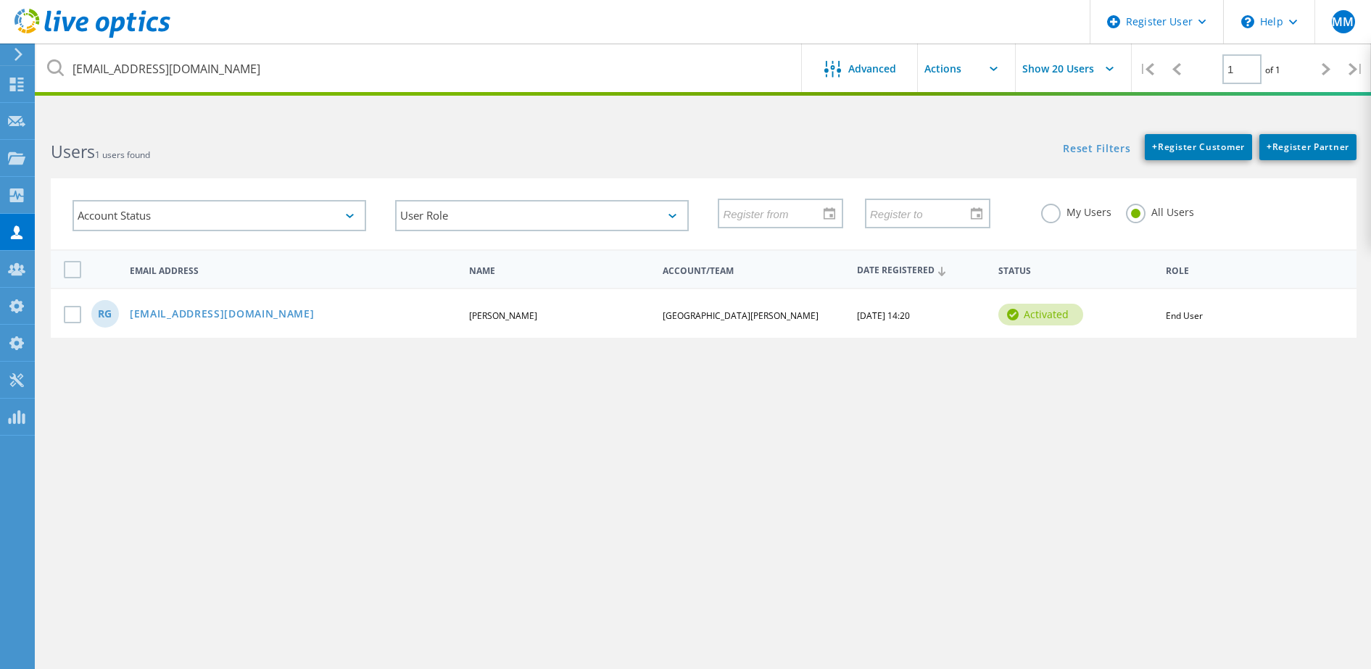
click at [595, 413] on div "eantongiorgi@massiveit.com Advanced Show 20 Users | 1 of 1 | Email Address Firs…" at bounding box center [703, 400] width 1335 height 561
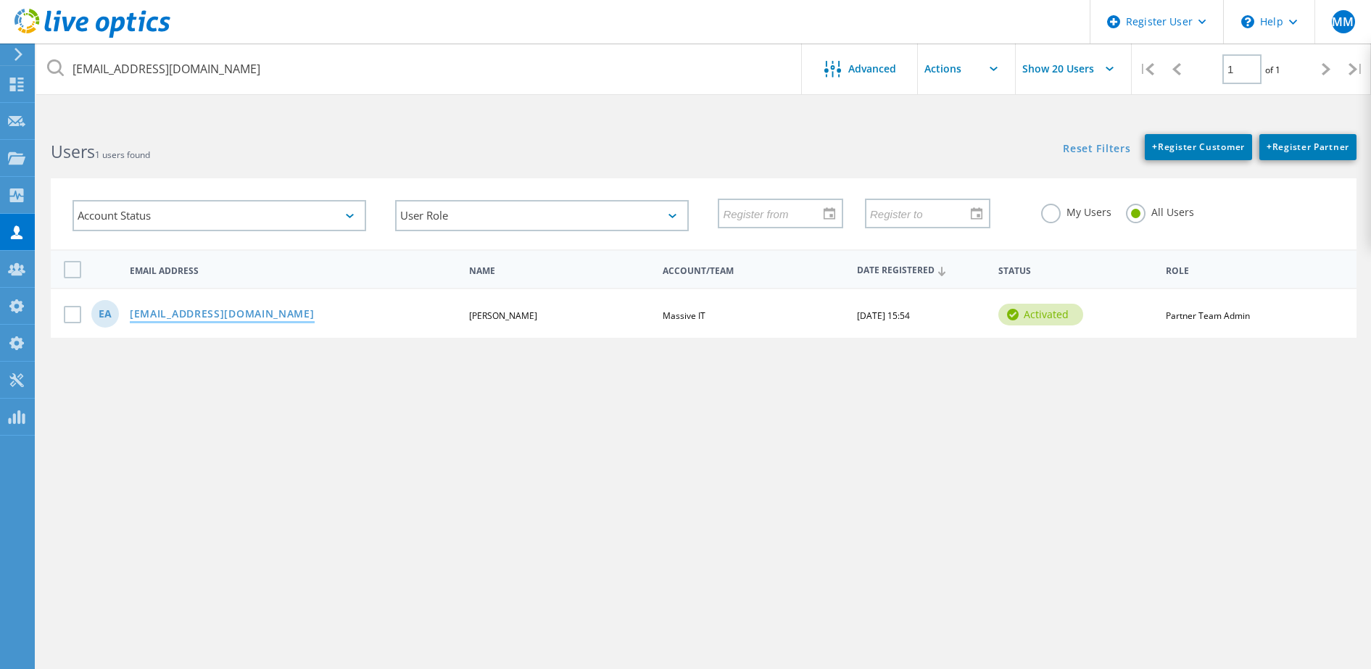
click at [224, 309] on link "[EMAIL_ADDRESS][DOMAIN_NAME]" at bounding box center [222, 315] width 185 height 12
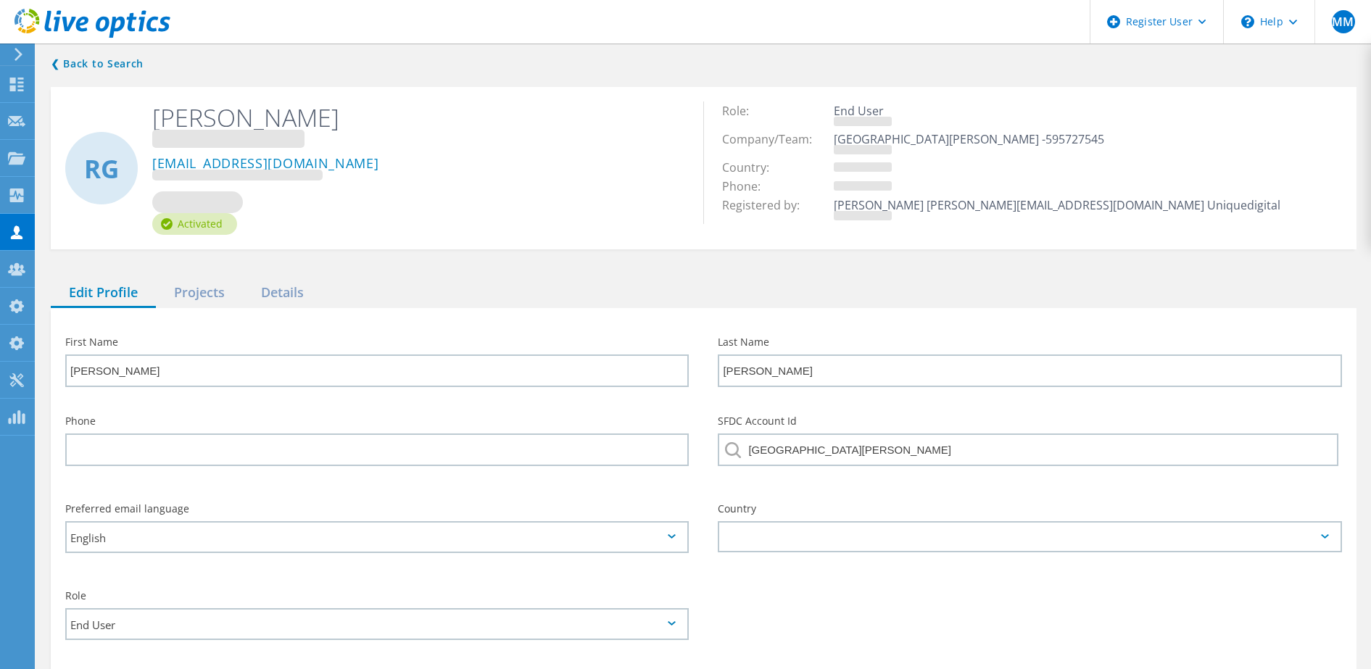
type input "[PERSON_NAME]"
type input "Massive IT"
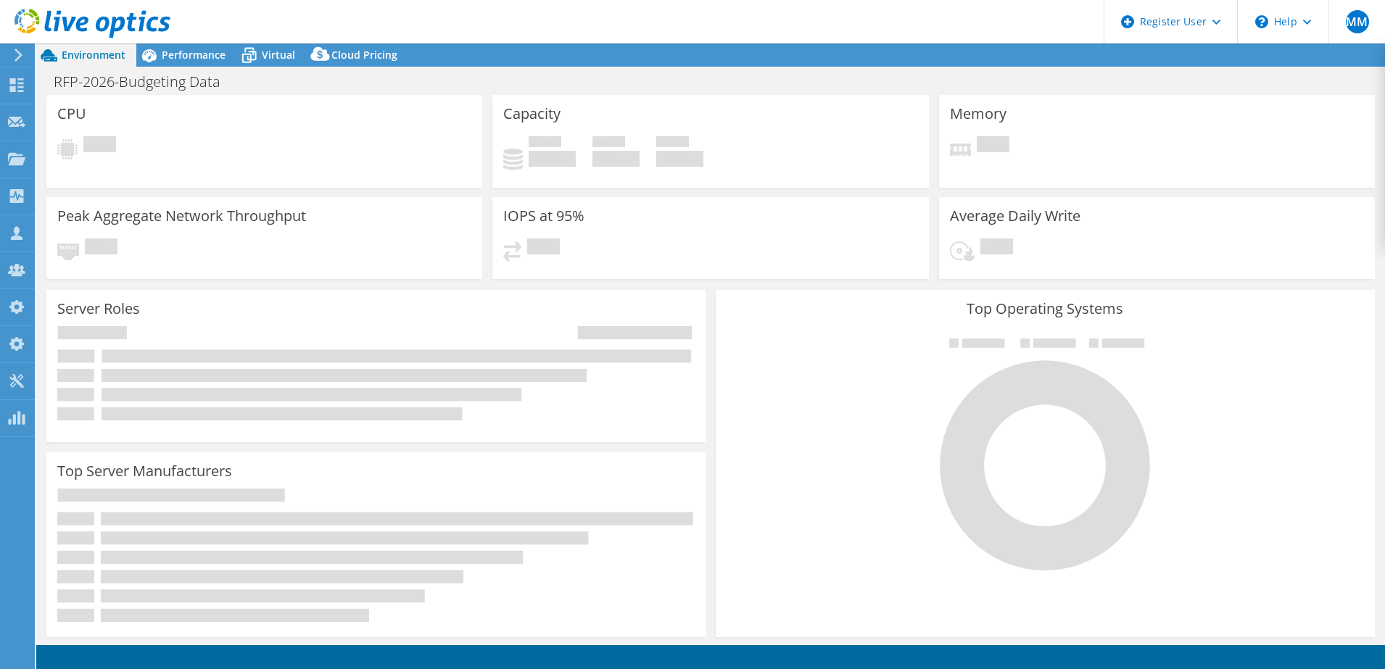
select select "USD"
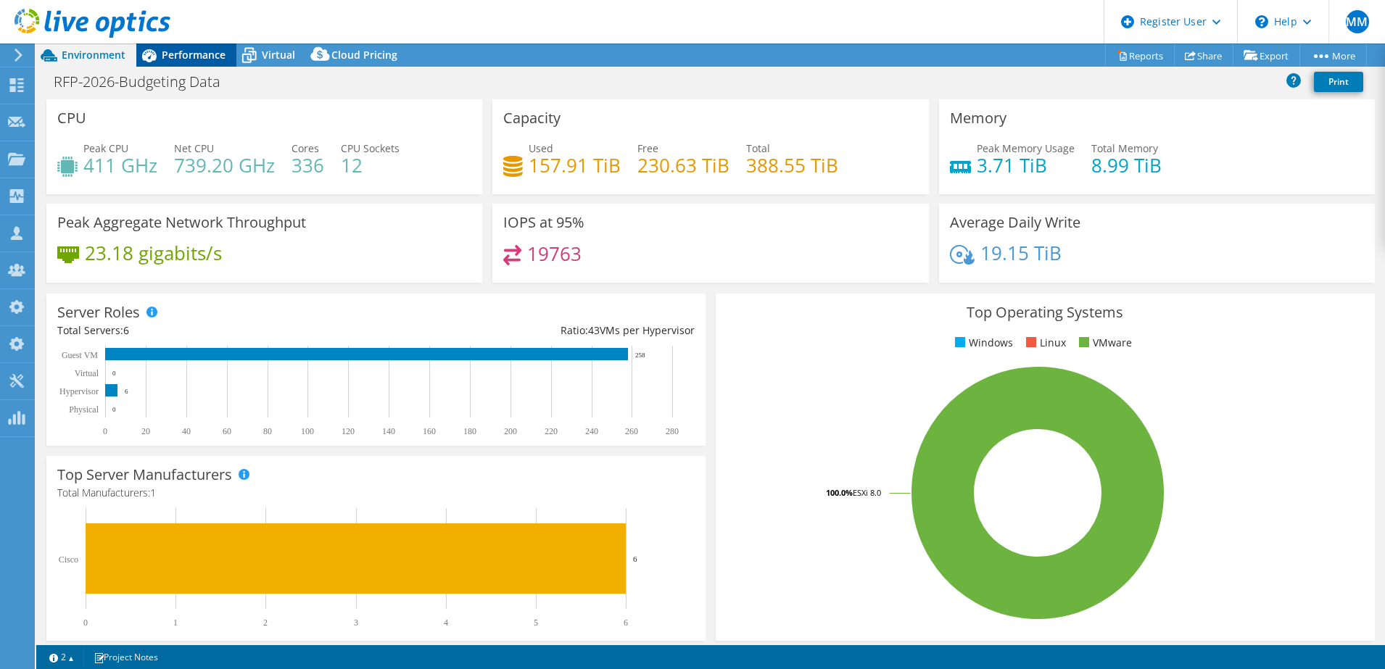
click at [206, 63] on div "Performance" at bounding box center [186, 55] width 100 height 23
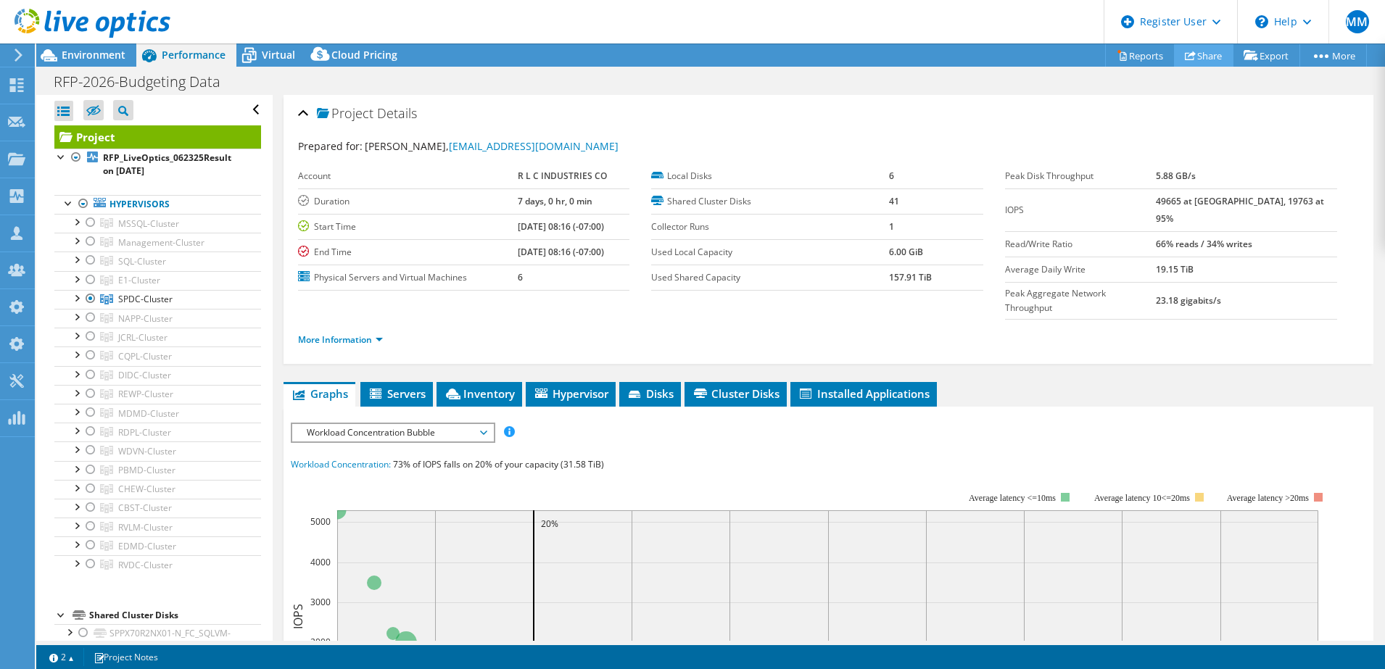
click at [1185, 54] on use at bounding box center [1190, 55] width 11 height 9
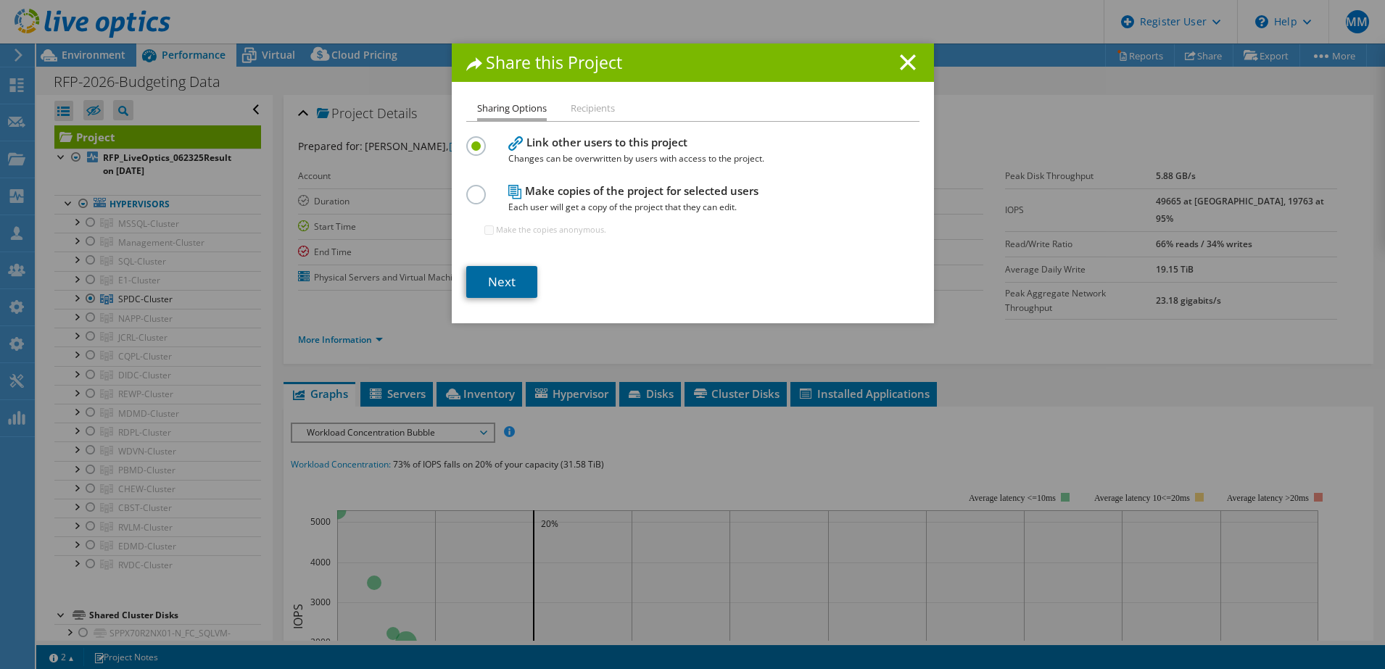
click at [505, 281] on link "Next" at bounding box center [501, 282] width 71 height 32
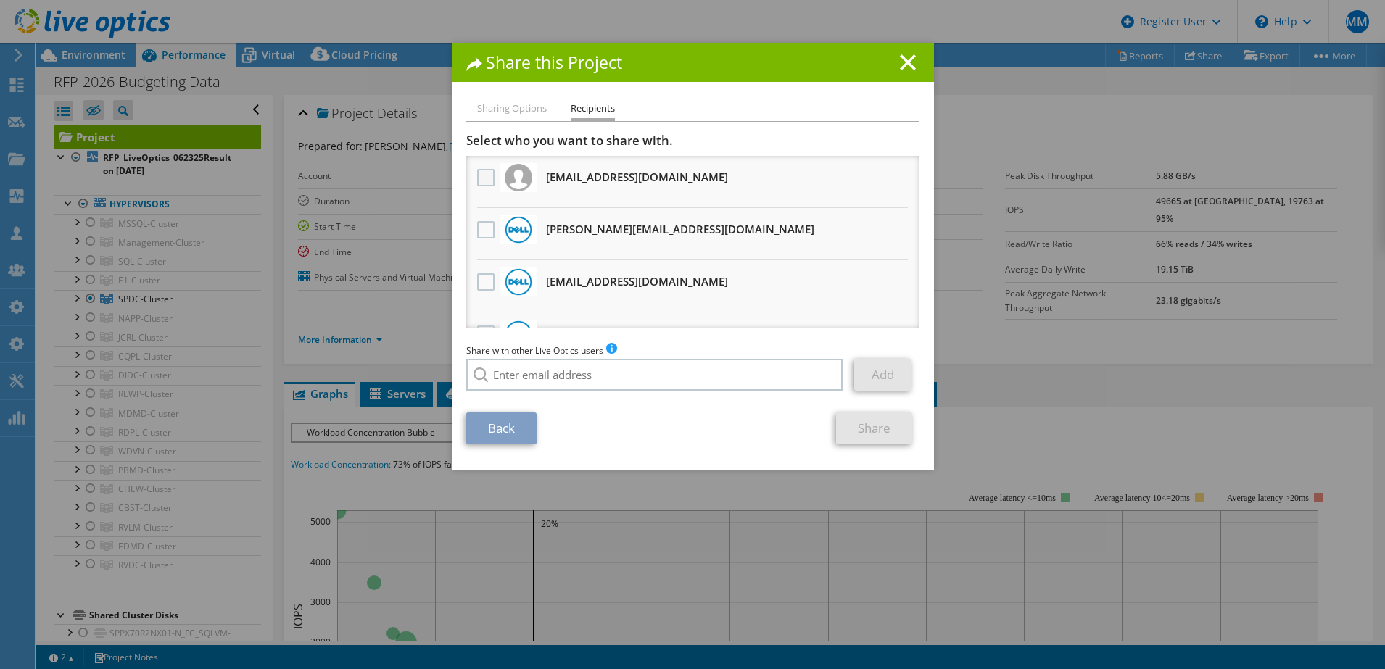
click at [477, 179] on label at bounding box center [487, 177] width 21 height 17
click at [0, 0] on input "checkbox" at bounding box center [0, 0] width 0 height 0
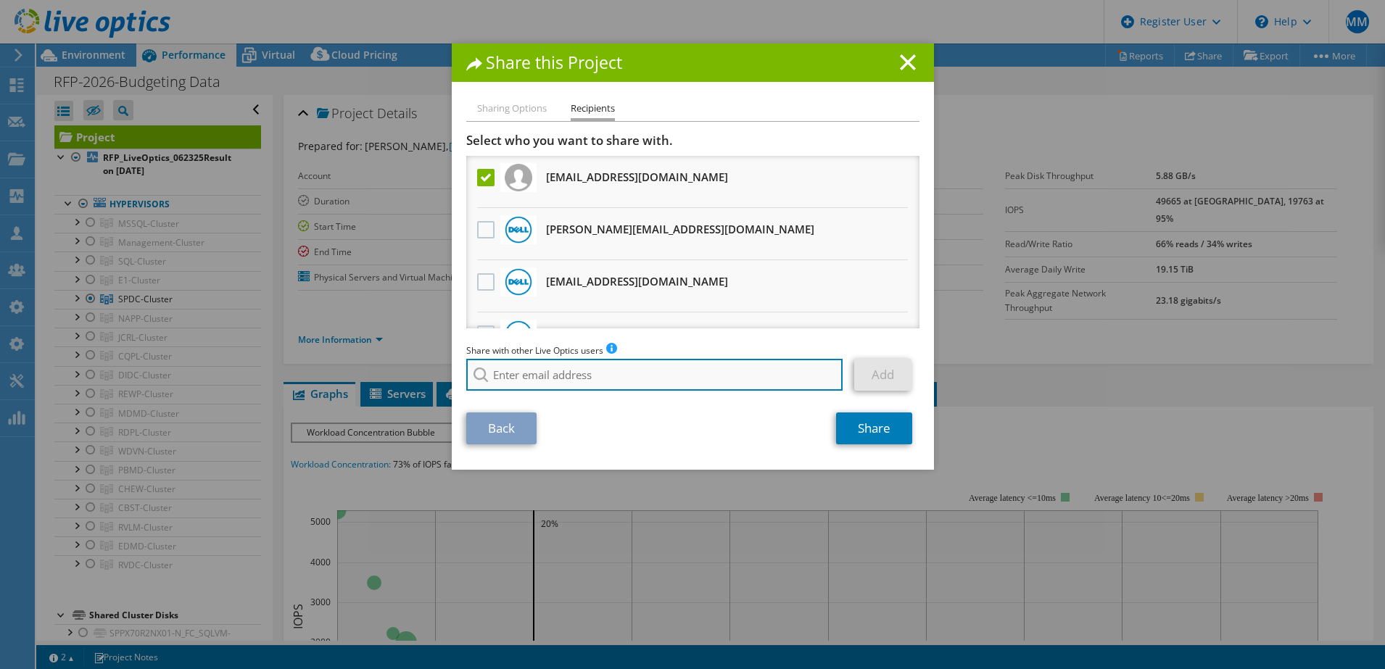
click at [580, 365] on input "search" at bounding box center [654, 375] width 377 height 32
paste input "stevbal@cdw.com]"
type input "stevbal@cdw.com"
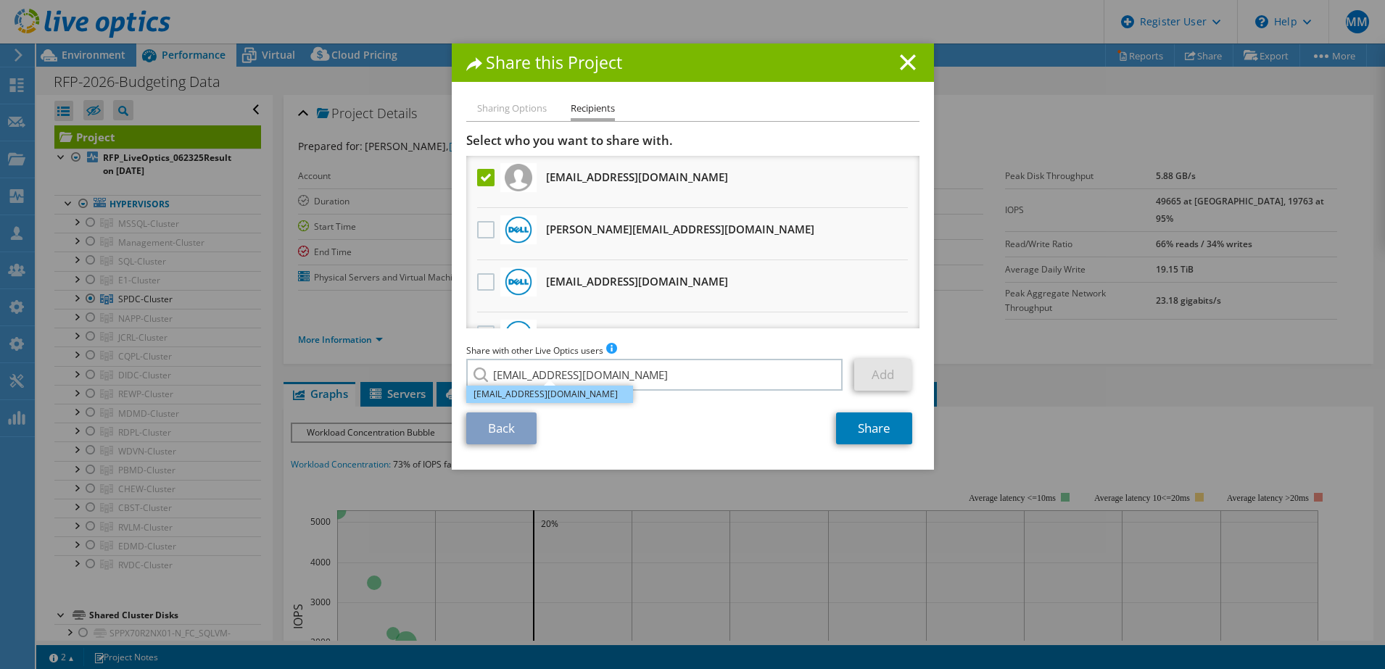
click at [575, 393] on li "stevbal@cdw.com" at bounding box center [549, 394] width 167 height 17
click at [859, 379] on link "Add" at bounding box center [882, 375] width 57 height 32
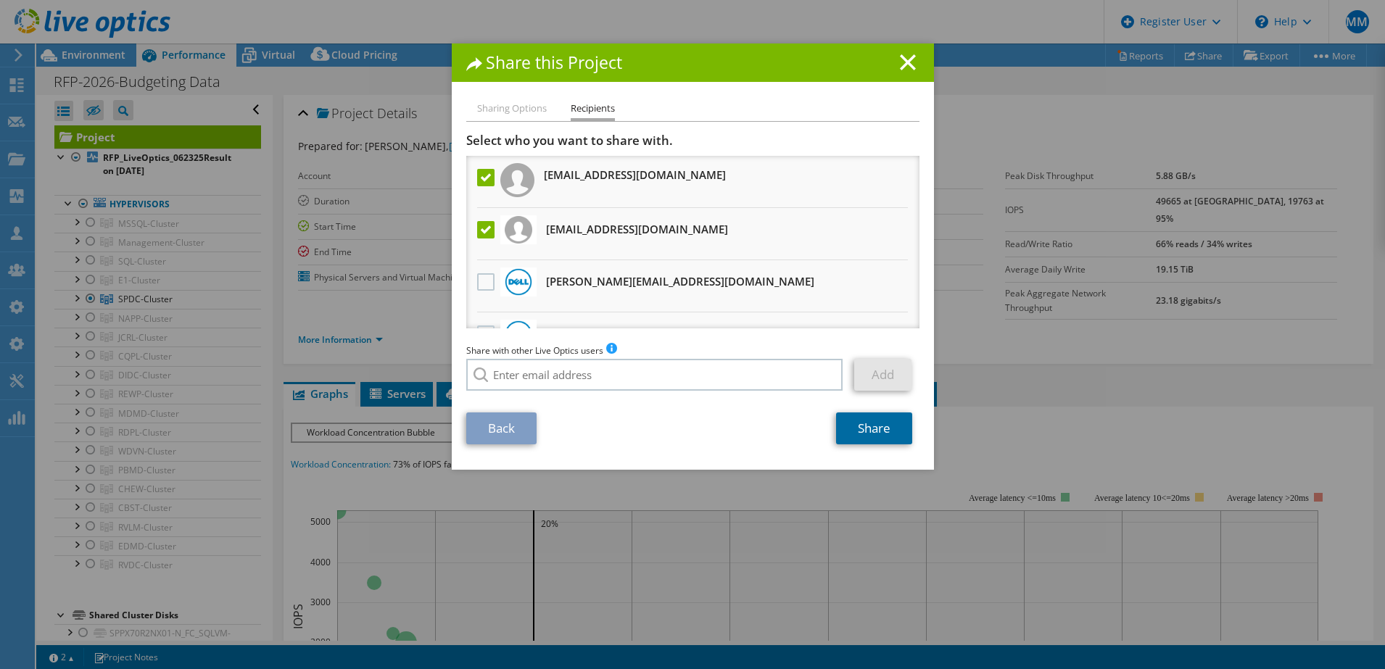
click at [872, 436] on link "Share" at bounding box center [874, 429] width 76 height 32
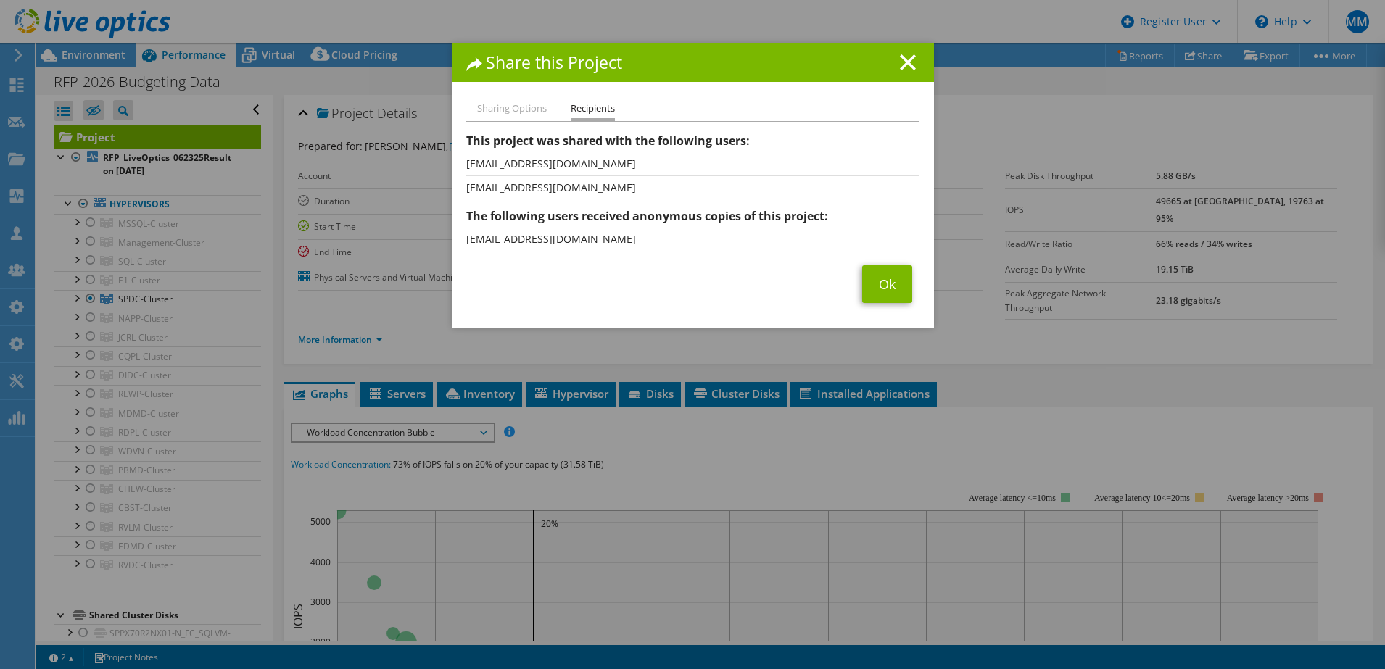
click at [1004, 247] on div "Share this Project Sharing Options Recipients Link other users to this project …" at bounding box center [692, 335] width 1385 height 582
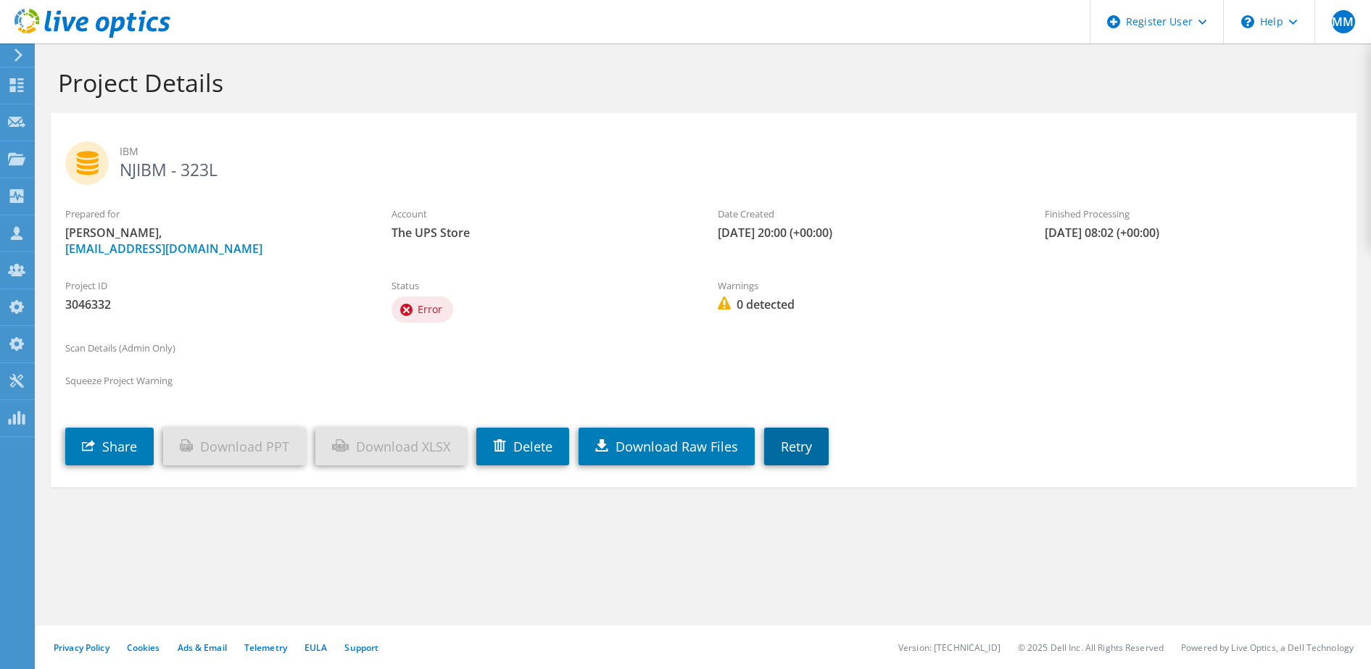
click at [797, 439] on link "Retry" at bounding box center [796, 447] width 65 height 38
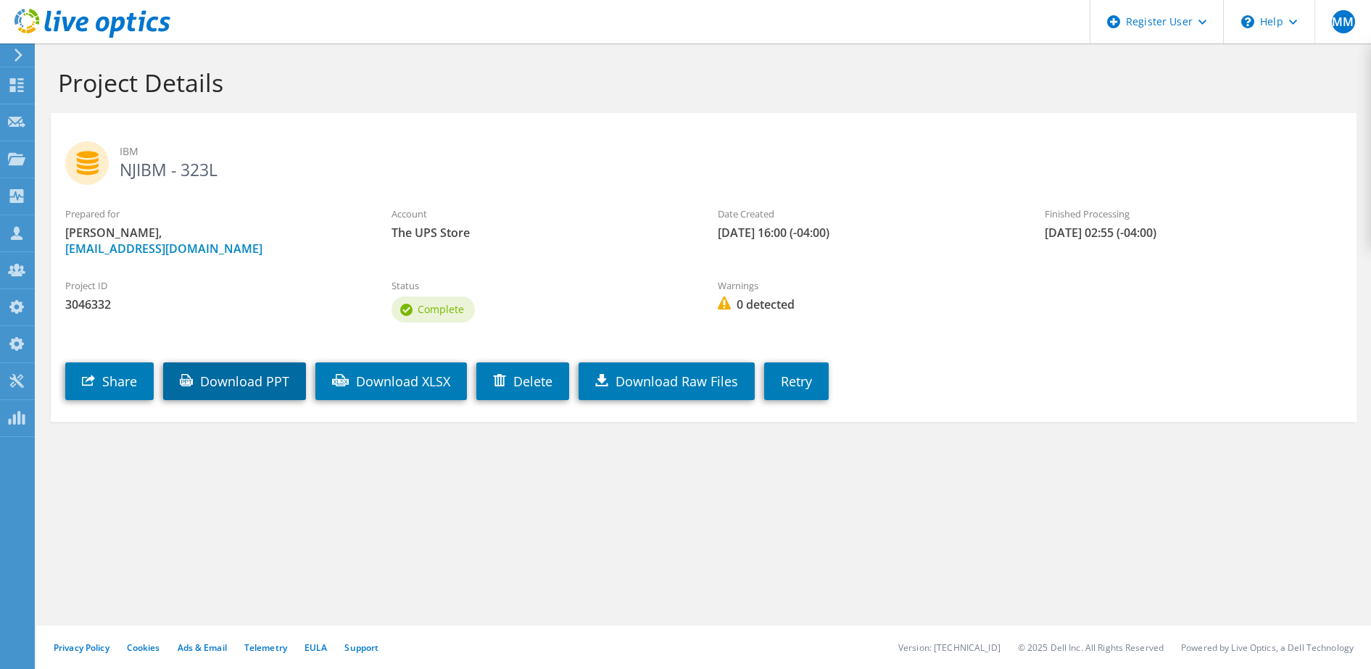
click at [284, 376] on link "Download PPT" at bounding box center [234, 382] width 143 height 38
click at [417, 377] on link "Download XLSX" at bounding box center [391, 382] width 152 height 38
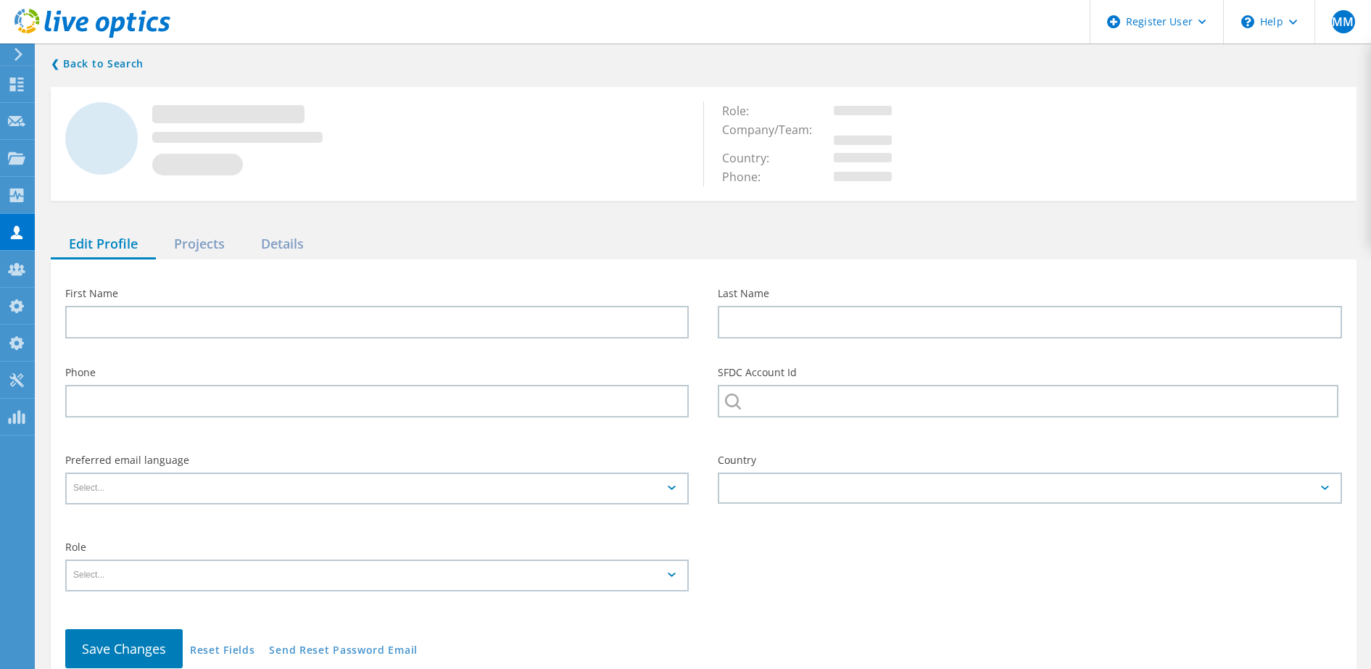
type input "[PERSON_NAME]"
type input "Massive IT"
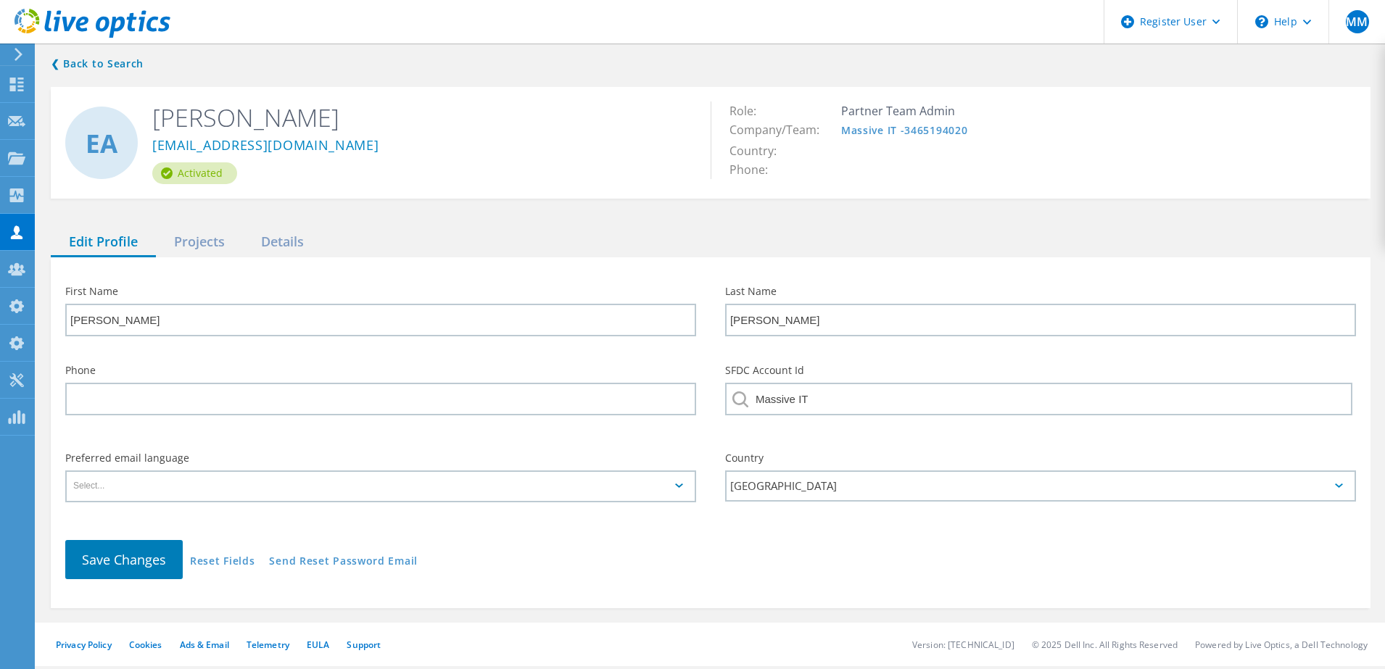
click at [1099, 257] on div "First Name [PERSON_NAME] Last Name [PERSON_NAME] Phone SFDC Account Id Massive …" at bounding box center [711, 432] width 1320 height 351
